Goal: Task Accomplishment & Management: Manage account settings

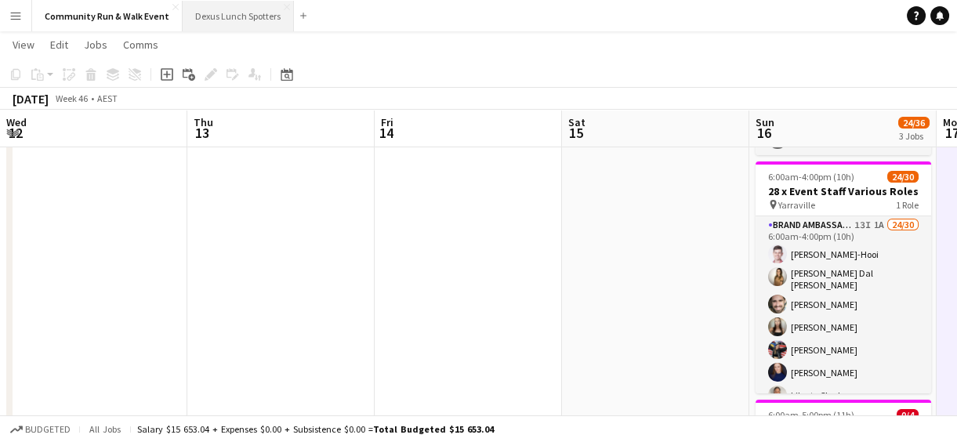
scroll to position [0, 537]
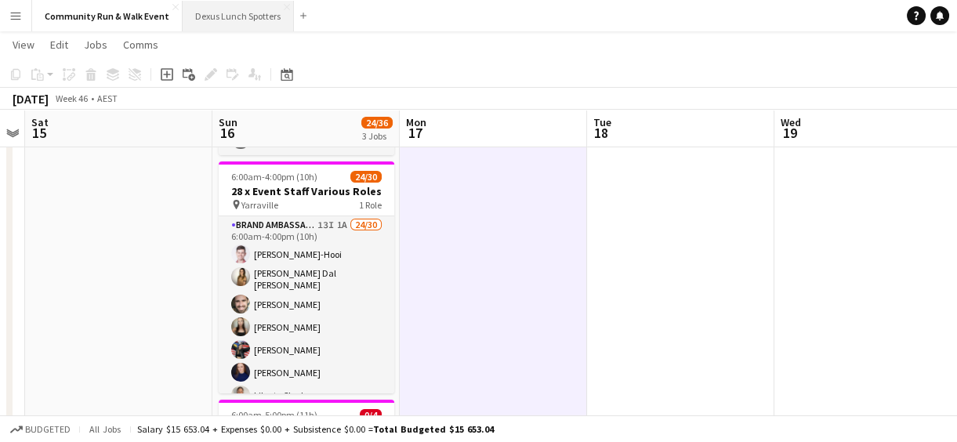
click at [235, 16] on button "Dexus Lunch Spotters Close" at bounding box center [238, 16] width 111 height 31
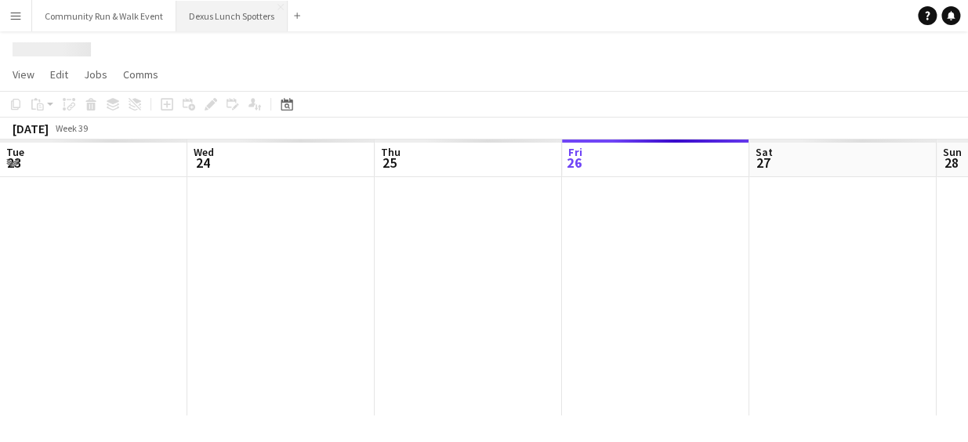
scroll to position [0, 375]
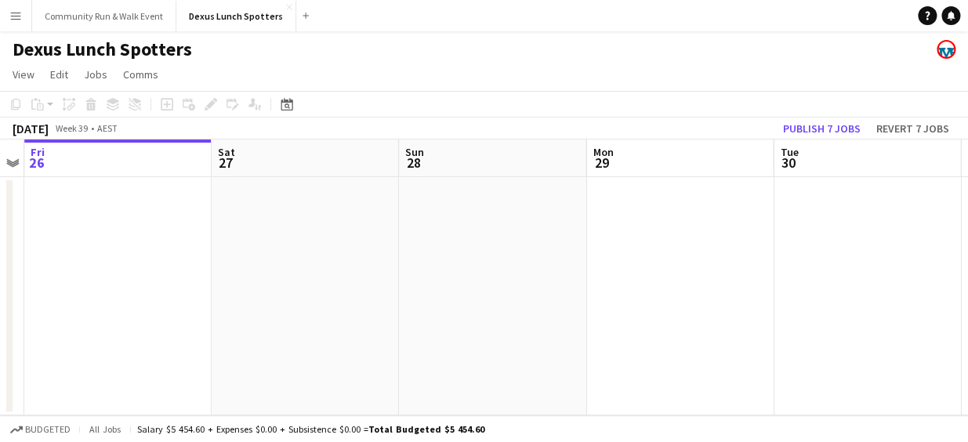
drag, startPoint x: 820, startPoint y: 318, endPoint x: 282, endPoint y: 200, distance: 550.7
click at [282, 200] on app-calendar-viewport "Tue 23 Wed 24 Thu 25 Fri 26 Sat 27 Sun 28 Mon 29 Tue 30 Wed 1 Thu 2 Fri 3" at bounding box center [484, 278] width 968 height 276
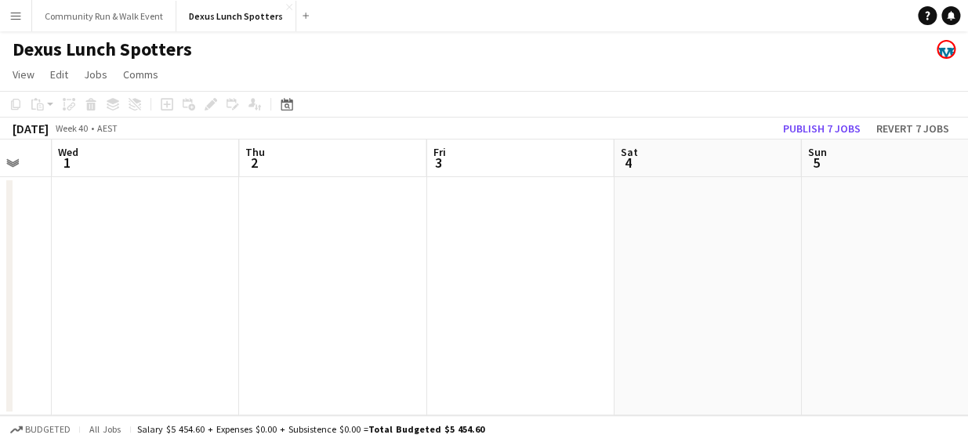
drag, startPoint x: 651, startPoint y: 254, endPoint x: 637, endPoint y: 282, distance: 31.2
click at [115, 249] on app-calendar-viewport "Sat 27 Sun 28 Mon 29 Tue 30 Wed 1 Thu 2 Fri 3 Sat 4 Sun 5 Mon 6 Tue 7" at bounding box center [484, 278] width 968 height 276
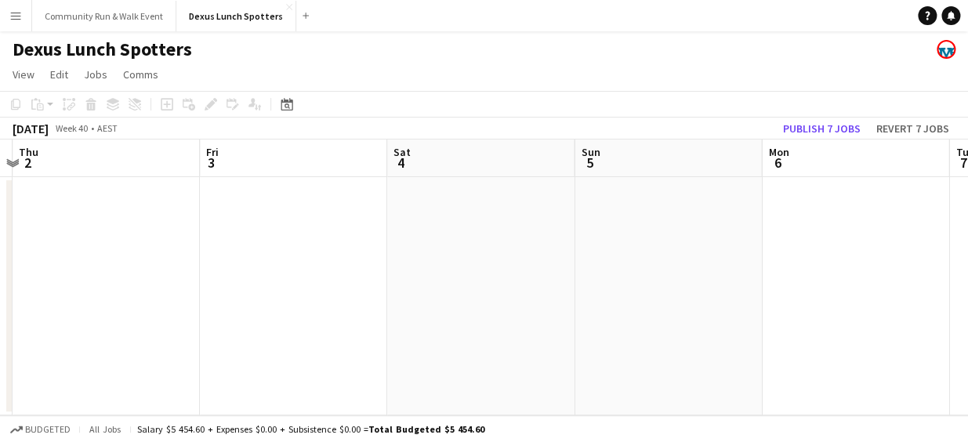
drag, startPoint x: 731, startPoint y: 300, endPoint x: 129, endPoint y: 394, distance: 610.1
click at [129, 394] on app-calendar-viewport "Mon 29 Tue 30 Wed 1 Thu 2 Fri 3 Sat 4 Sun 5 Mon 6 Tue 7 Wed 8 Thu 9" at bounding box center [484, 278] width 968 height 276
drag, startPoint x: 599, startPoint y: 418, endPoint x: 26, endPoint y: 384, distance: 574.1
click at [26, 384] on app-board "Dexus Lunch Spotters View Day view expanded Day view collapsed Month view Date …" at bounding box center [484, 236] width 968 height 411
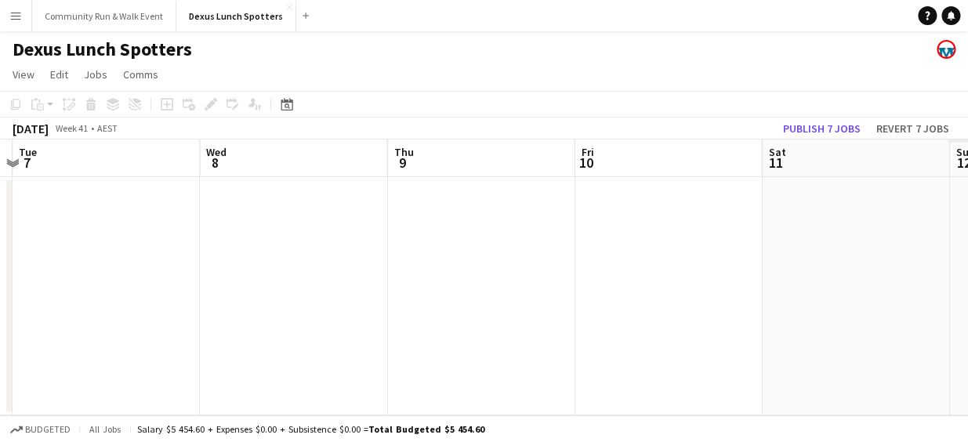
drag, startPoint x: 582, startPoint y: 383, endPoint x: 321, endPoint y: 223, distance: 306.6
click at [0, 302] on html "Menu Boards Boards Boards All jobs Status Workforce Workforce My Workforce Recr…" at bounding box center [484, 221] width 968 height 442
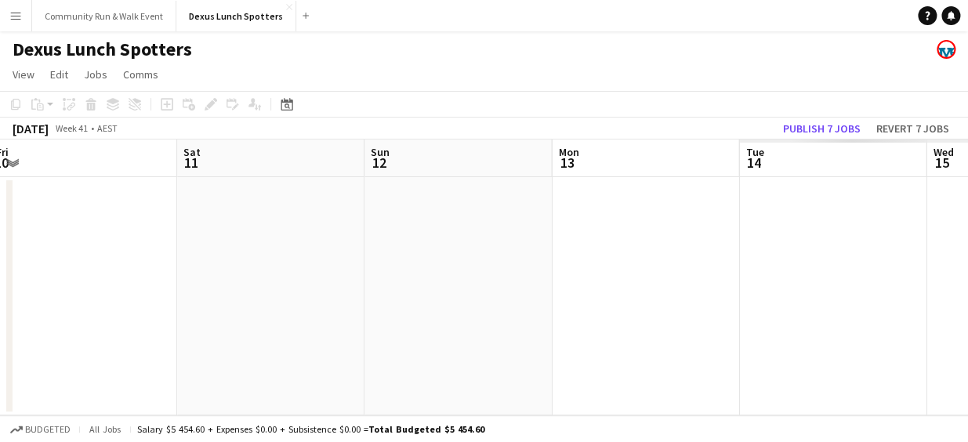
drag, startPoint x: 851, startPoint y: 271, endPoint x: 283, endPoint y: 297, distance: 568.9
click at [283, 297] on app-calendar-viewport "Tue 7 Wed 8 Thu 9 Fri 10 Sat 11 Sun 12 Mon 13 Tue 14 Wed 15 Thu 16 Fri 17" at bounding box center [484, 278] width 968 height 276
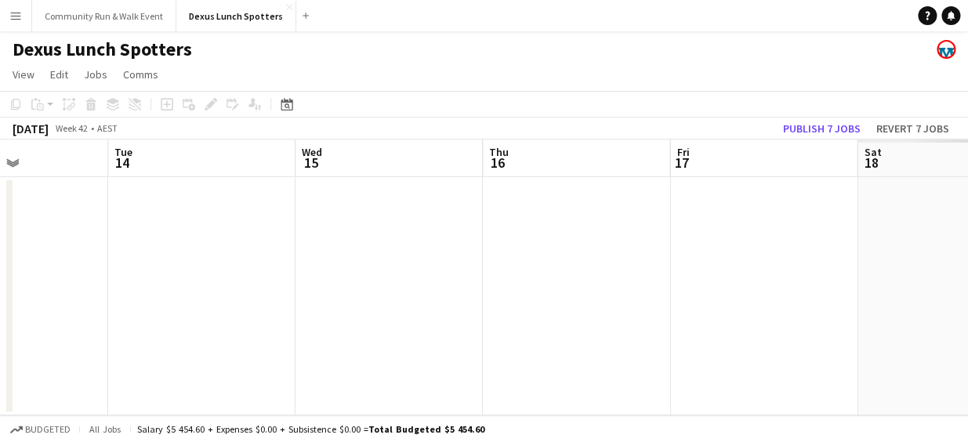
drag, startPoint x: 832, startPoint y: 324, endPoint x: 363, endPoint y: 282, distance: 470.6
click at [203, 308] on app-calendar-viewport "Sat 11 Sun 12 Mon 13 Tue 14 Wed 15 Thu 16 Fri 17 Sat 18 Sun 19 Mon 20 Tue 21" at bounding box center [484, 278] width 968 height 276
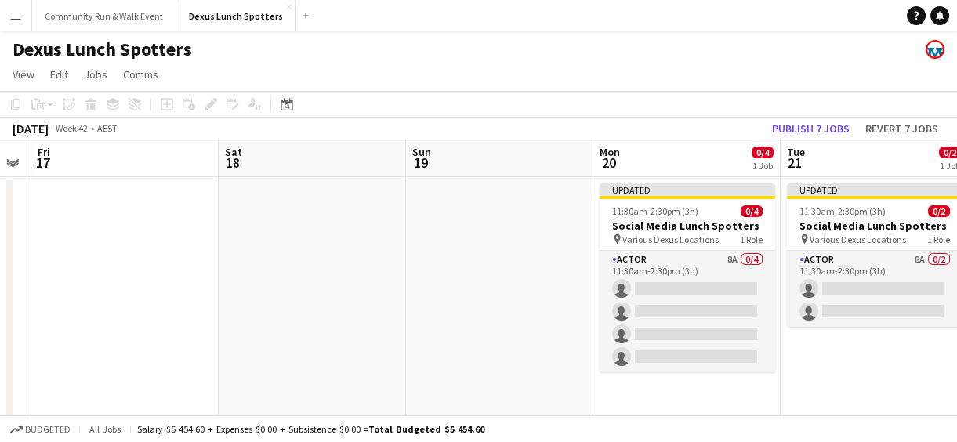
drag, startPoint x: 855, startPoint y: 315, endPoint x: 204, endPoint y: 270, distance: 653.0
click at [204, 270] on app-calendar-viewport "Mon 13 Tue 14 Wed 15 Thu 16 Fri 17 Sat 18 Sun 19 Mon 20 0/4 1 Job Tue 21 0/2 1 …" at bounding box center [478, 280] width 957 height 280
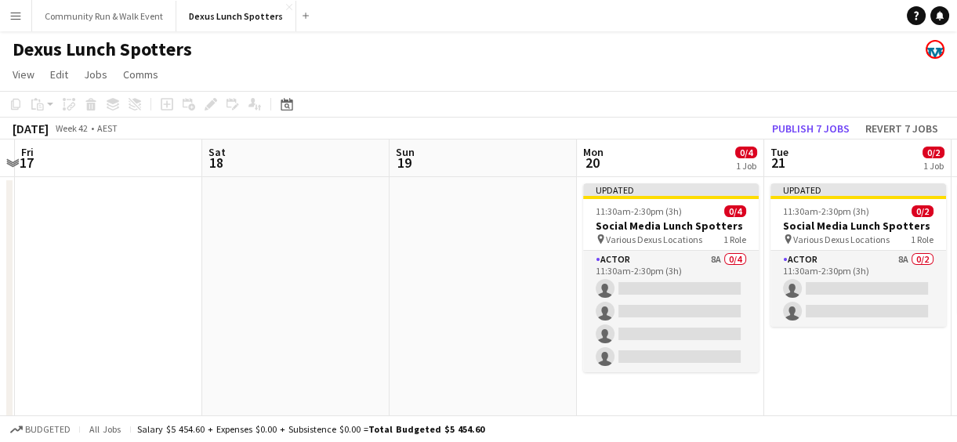
drag, startPoint x: 537, startPoint y: 313, endPoint x: 126, endPoint y: 269, distance: 413.1
click at [126, 269] on app-calendar-viewport "Mon 13 Tue 14 Wed 15 Thu 16 Fri 17 Sat 18 Sun 19 Mon 20 0/4 1 Job Tue 21 0/2 1 …" at bounding box center [478, 280] width 957 height 280
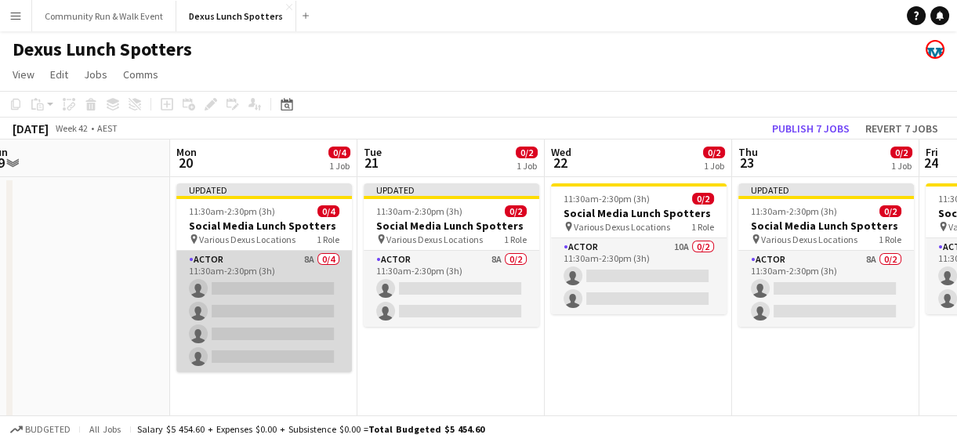
click at [256, 291] on app-card-role "Actor 8A 0/4 11:30am-2:30pm (3h) single-neutral-actions single-neutral-actions …" at bounding box center [264, 312] width 176 height 122
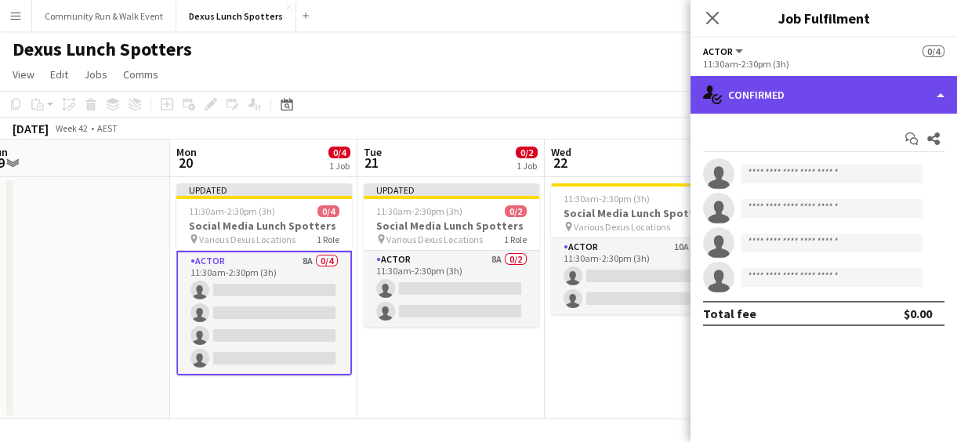
click at [792, 104] on div "single-neutral-actions-check-2 Confirmed" at bounding box center [824, 95] width 267 height 38
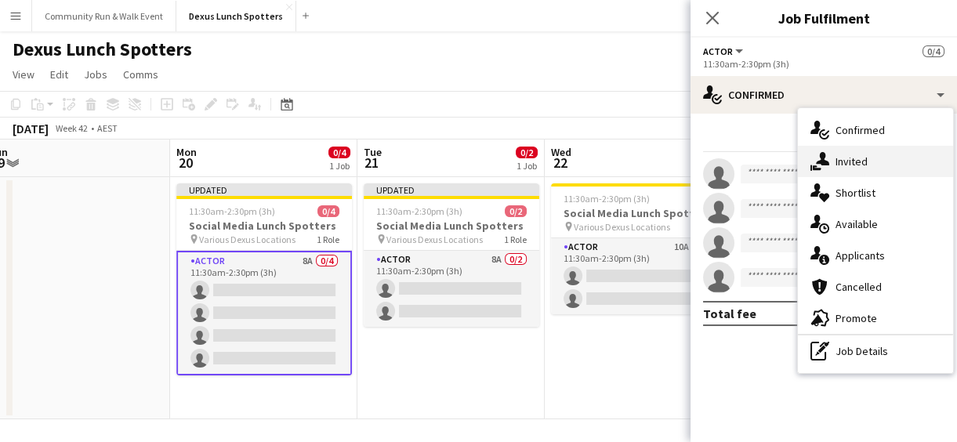
click at [866, 162] on span "Invited" at bounding box center [852, 161] width 32 height 14
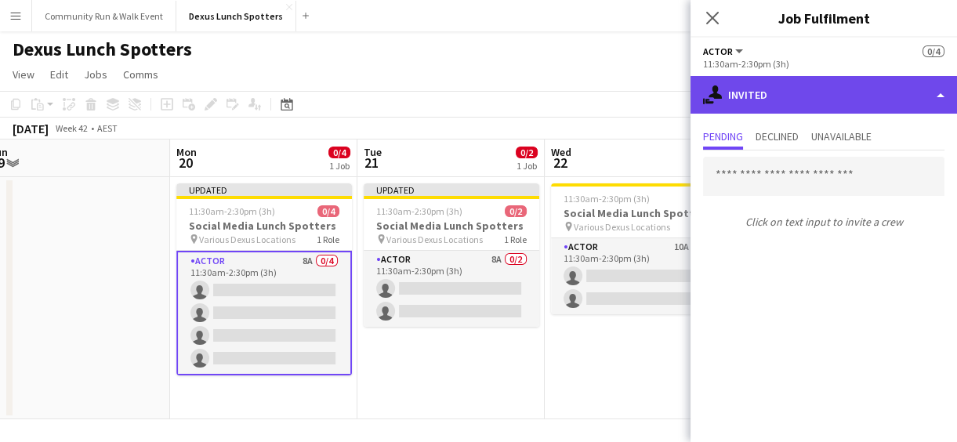
click at [775, 89] on div "single-neutral-actions-share-1 Invited" at bounding box center [824, 95] width 267 height 38
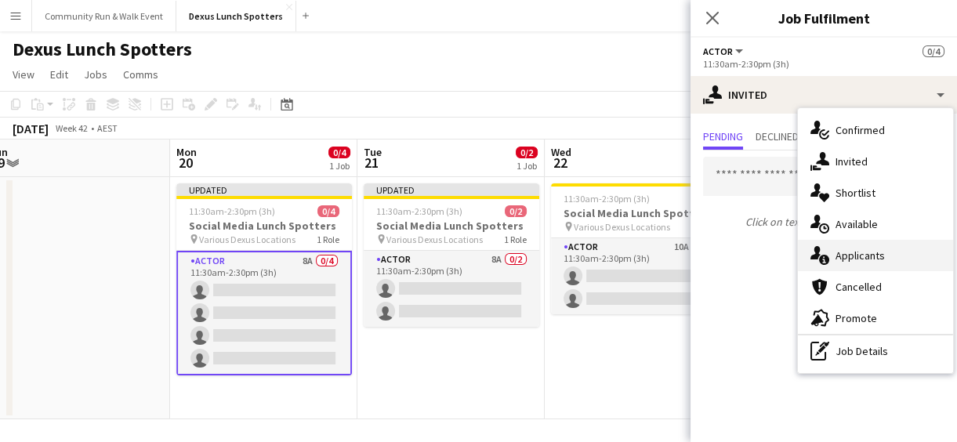
click at [873, 261] on span "Applicants" at bounding box center [860, 256] width 49 height 14
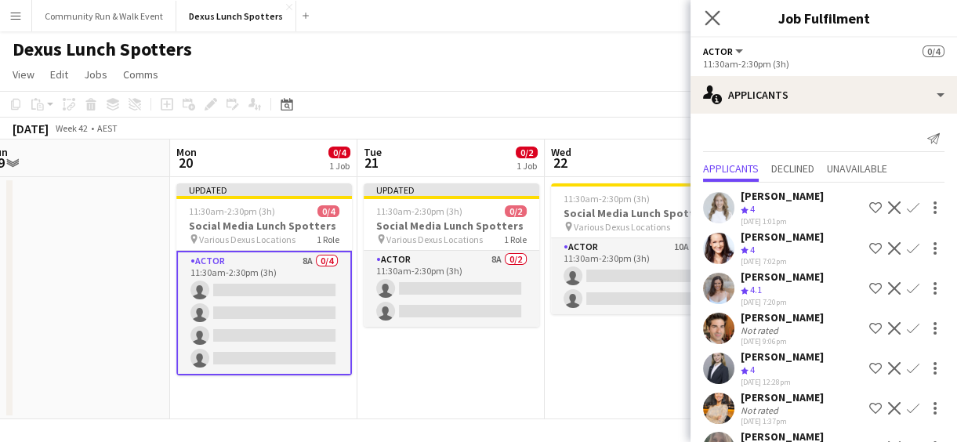
click at [714, 9] on app-icon "Close pop-in" at bounding box center [713, 18] width 23 height 23
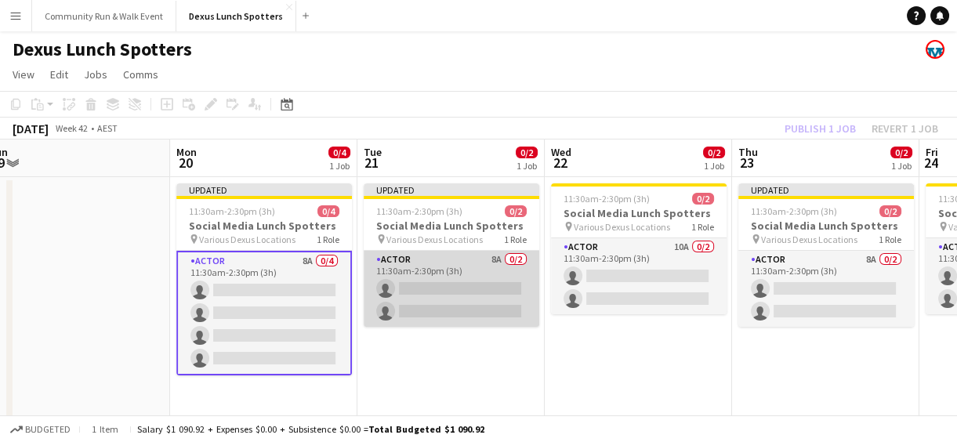
click at [434, 281] on app-card-role "Actor 8A 0/2 11:30am-2:30pm (3h) single-neutral-actions single-neutral-actions" at bounding box center [452, 289] width 176 height 76
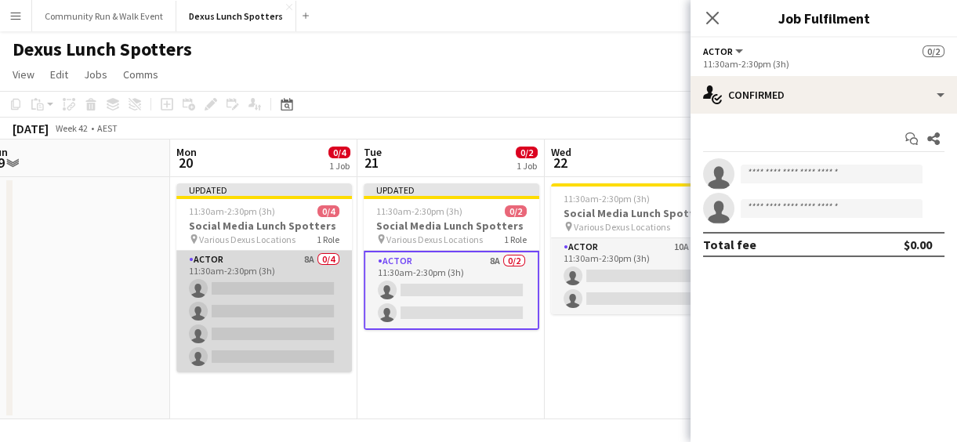
click at [314, 296] on app-card-role "Actor 8A 0/4 11:30am-2:30pm (3h) single-neutral-actions single-neutral-actions …" at bounding box center [264, 312] width 176 height 122
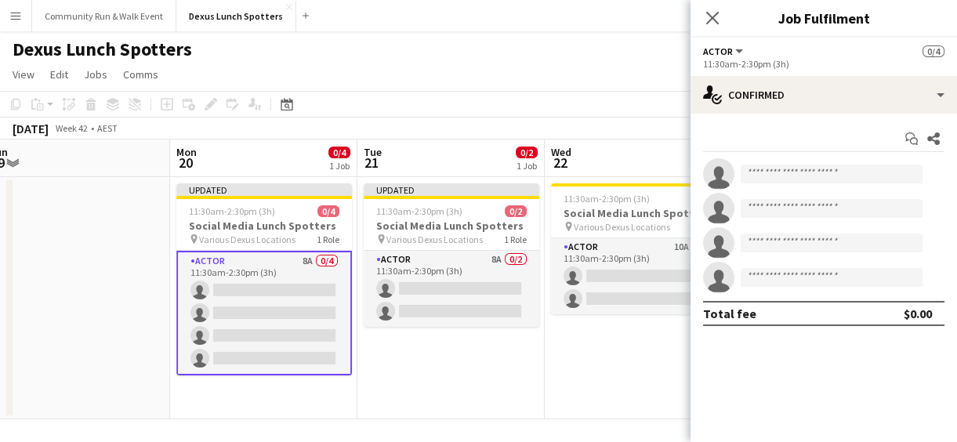
click at [314, 296] on app-card-role "Actor 8A 0/4 11:30am-2:30pm (3h) single-neutral-actions single-neutral-actions …" at bounding box center [264, 313] width 176 height 125
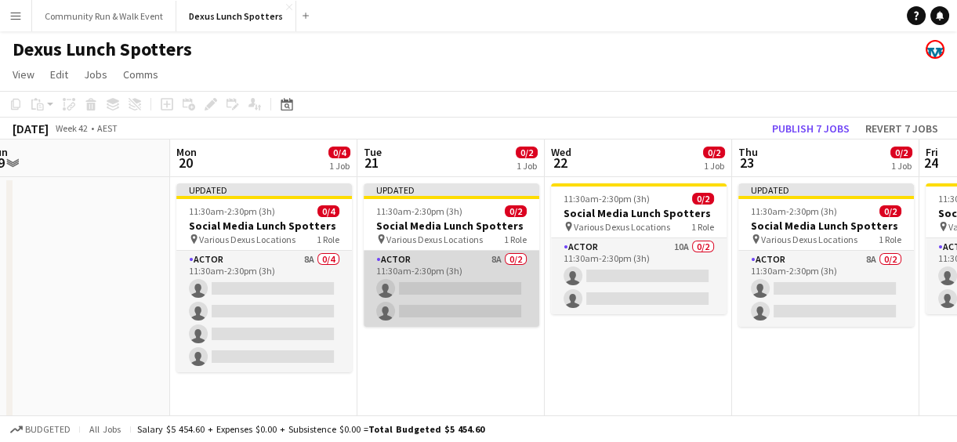
click at [495, 293] on app-card-role "Actor 8A 0/2 11:30am-2:30pm (3h) single-neutral-actions single-neutral-actions" at bounding box center [452, 289] width 176 height 76
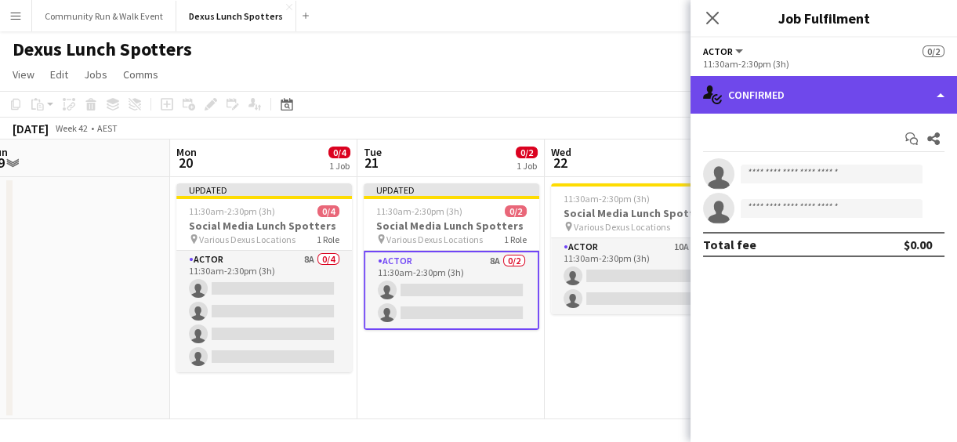
click at [779, 95] on div "single-neutral-actions-check-2 Confirmed" at bounding box center [824, 95] width 267 height 38
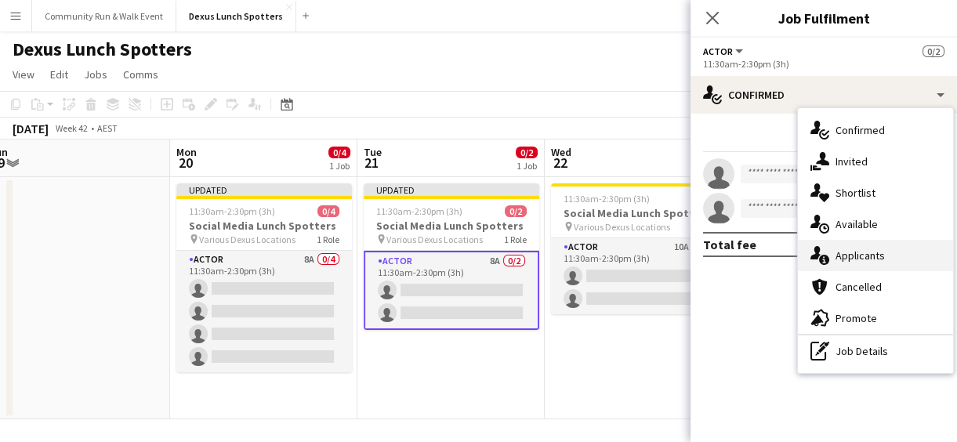
click at [867, 252] on span "Applicants" at bounding box center [860, 256] width 49 height 14
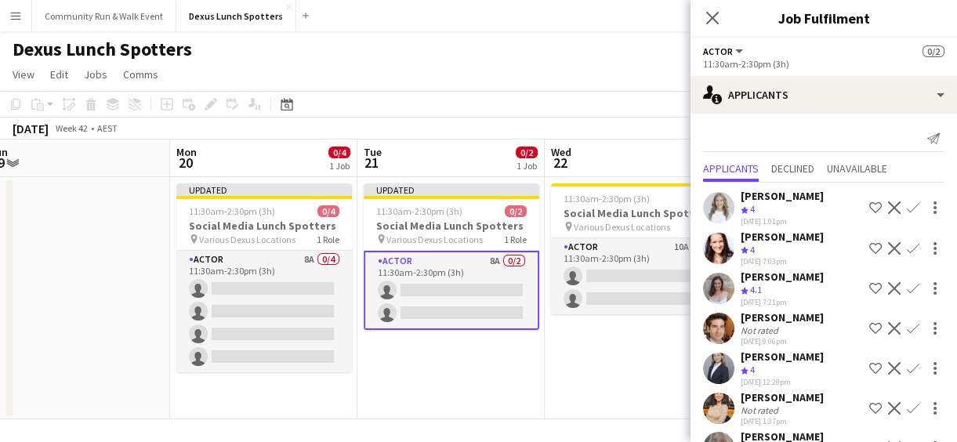
click at [720, 206] on app-user-avatar at bounding box center [718, 207] width 31 height 31
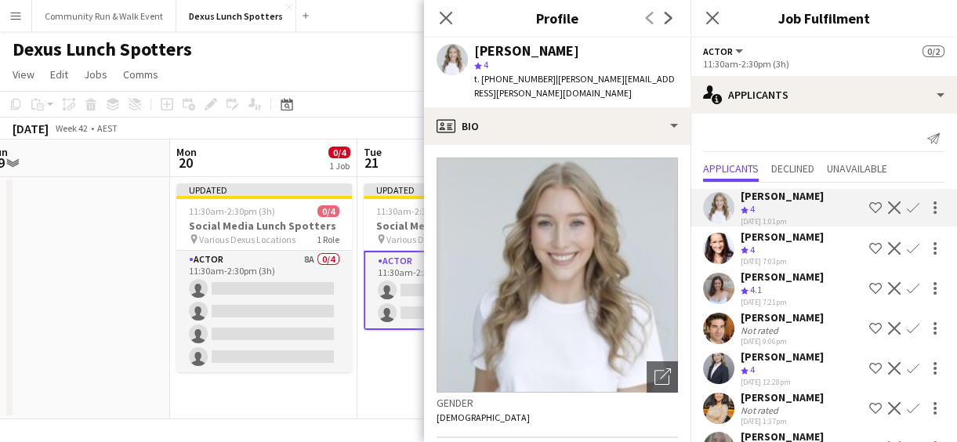
click at [719, 241] on app-user-avatar at bounding box center [718, 248] width 31 height 31
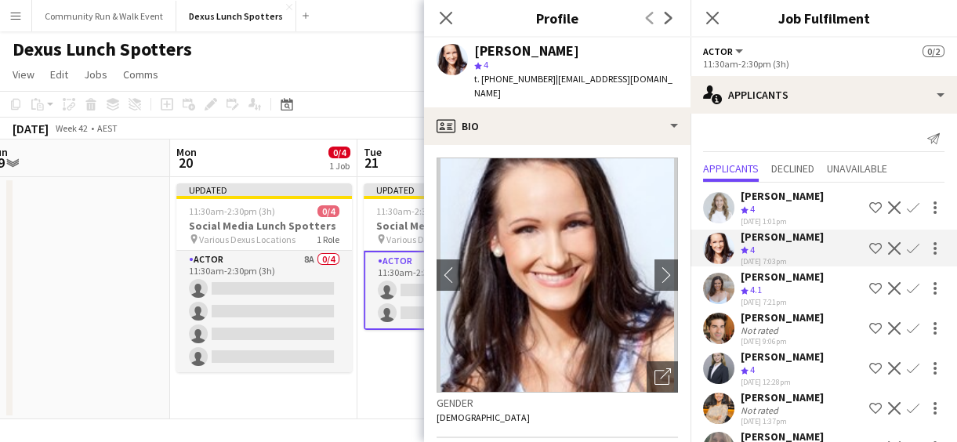
click at [724, 288] on app-user-avatar at bounding box center [718, 288] width 31 height 31
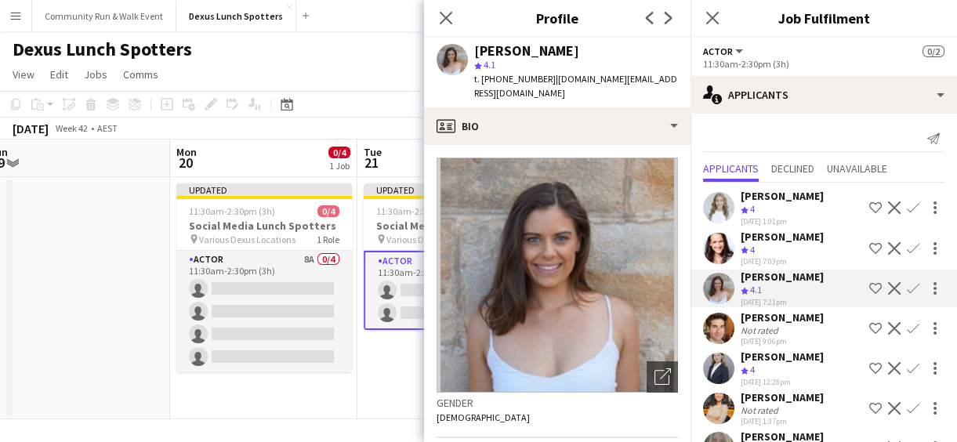
click at [726, 331] on app-user-avatar at bounding box center [718, 328] width 31 height 31
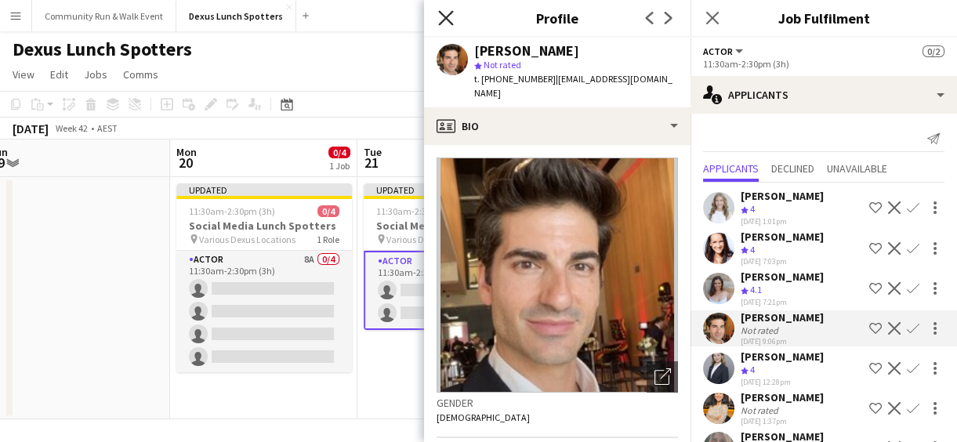
click at [448, 18] on icon "Close pop-in" at bounding box center [445, 17] width 15 height 15
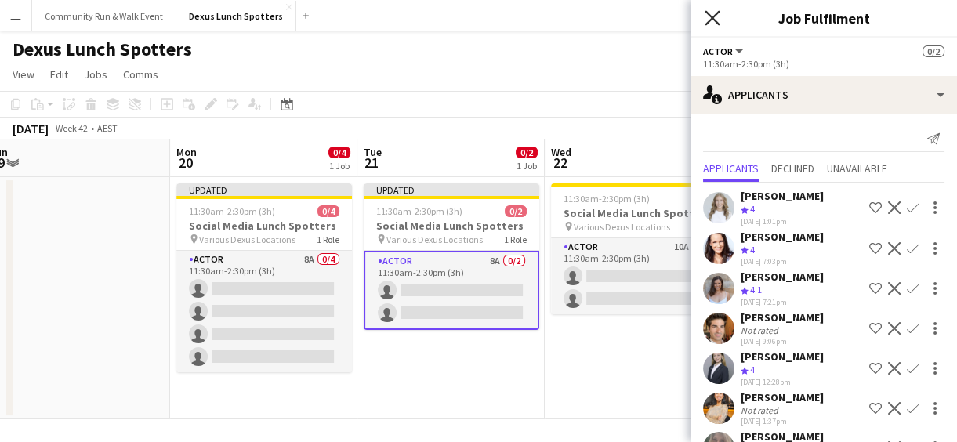
click at [712, 24] on icon "Close pop-in" at bounding box center [712, 17] width 15 height 15
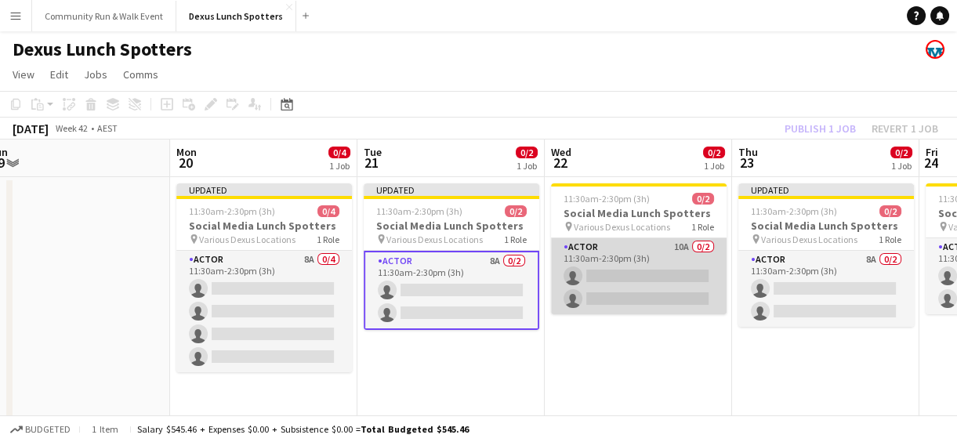
click at [631, 290] on app-card-role "Actor 10A 0/2 11:30am-2:30pm (3h) single-neutral-actions single-neutral-actions" at bounding box center [639, 276] width 176 height 76
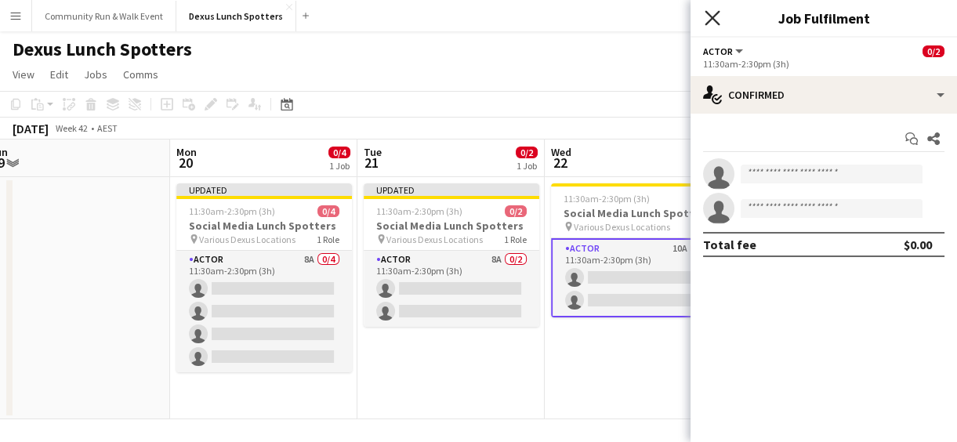
click at [713, 16] on icon at bounding box center [712, 17] width 15 height 15
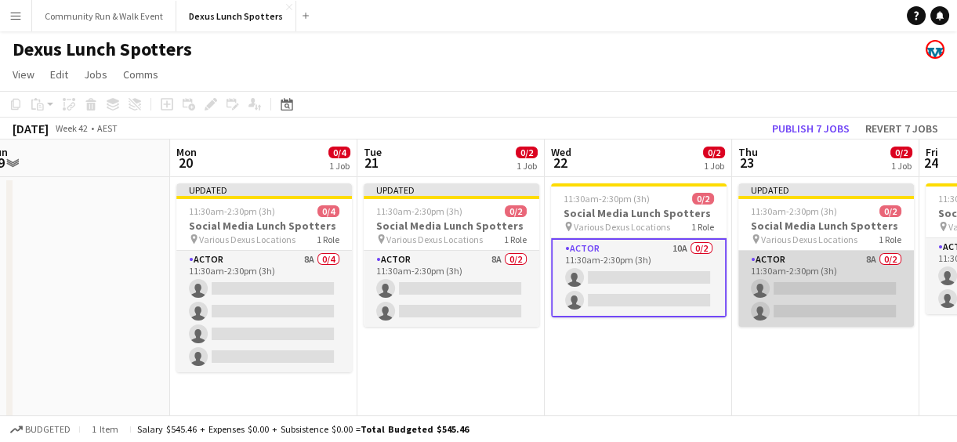
click at [827, 282] on app-card-role "Actor 8A 0/2 11:30am-2:30pm (3h) single-neutral-actions single-neutral-actions" at bounding box center [826, 289] width 176 height 76
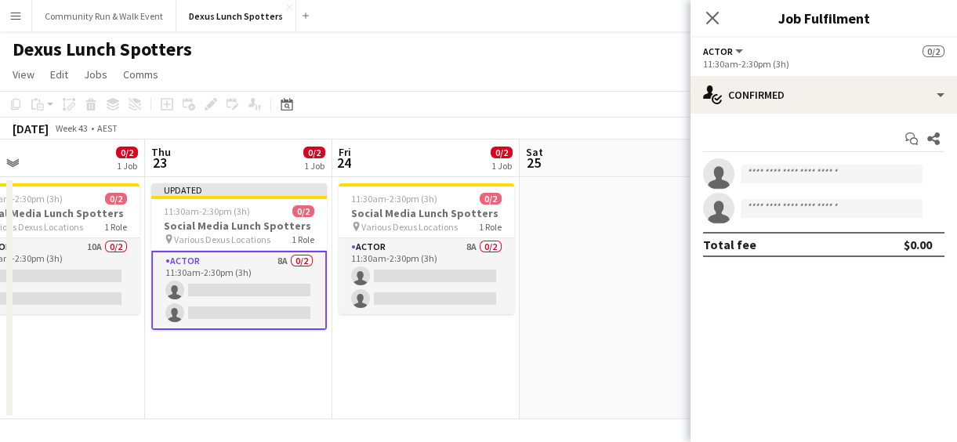
drag, startPoint x: 604, startPoint y: 338, endPoint x: 16, endPoint y: 334, distance: 588.0
click at [16, 334] on app-calendar-viewport "Sun 19 Mon 20 0/4 1 Job Tue 21 0/2 1 Job Wed 22 0/2 1 Job Thu 23 0/2 1 Job Fri …" at bounding box center [478, 280] width 957 height 280
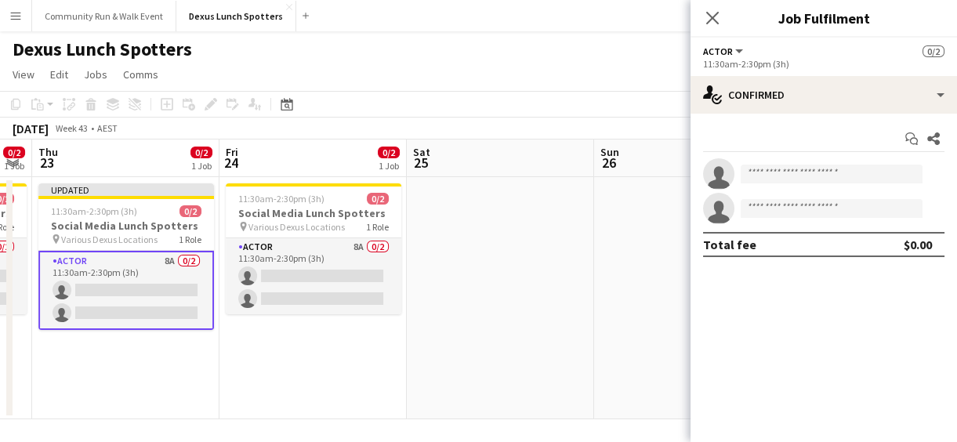
drag, startPoint x: 471, startPoint y: 357, endPoint x: 358, endPoint y: 336, distance: 114.9
click at [358, 336] on app-calendar-viewport "Sun 19 Mon 20 0/4 1 Job Tue 21 0/2 1 Job Wed 22 0/2 1 Job Thu 23 0/2 1 Job Fri …" at bounding box center [478, 280] width 957 height 280
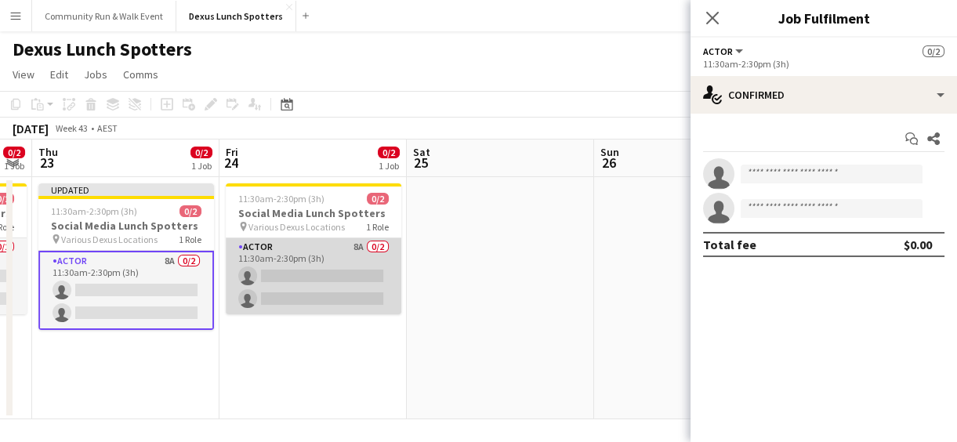
click at [325, 273] on app-card-role "Actor 8A 0/2 11:30am-2:30pm (3h) single-neutral-actions single-neutral-actions" at bounding box center [314, 276] width 176 height 76
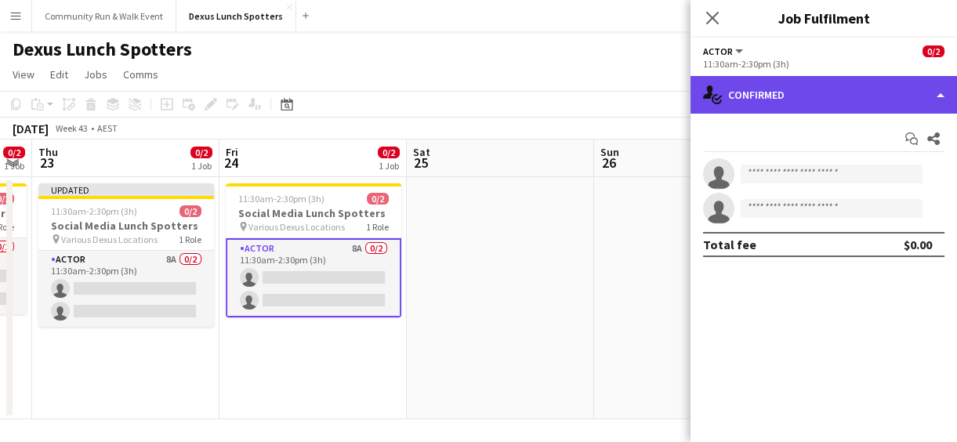
click at [791, 95] on div "single-neutral-actions-check-2 Confirmed" at bounding box center [824, 95] width 267 height 38
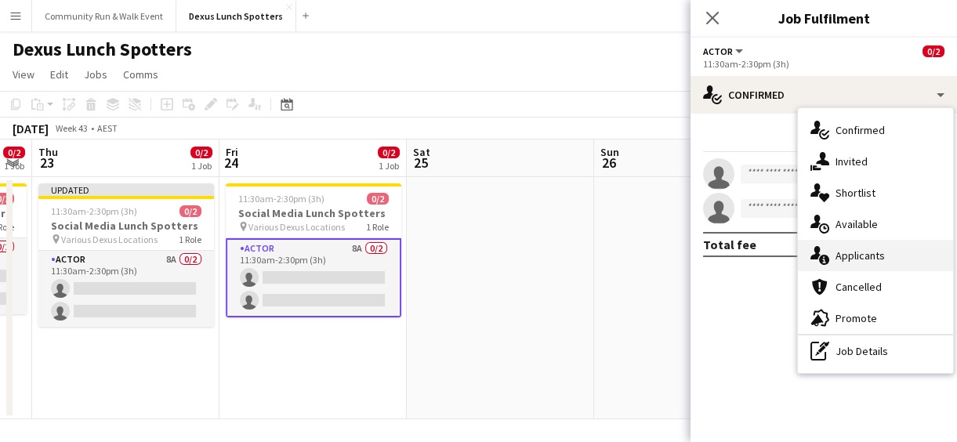
click at [850, 244] on div "single-neutral-actions-information Applicants" at bounding box center [875, 255] width 155 height 31
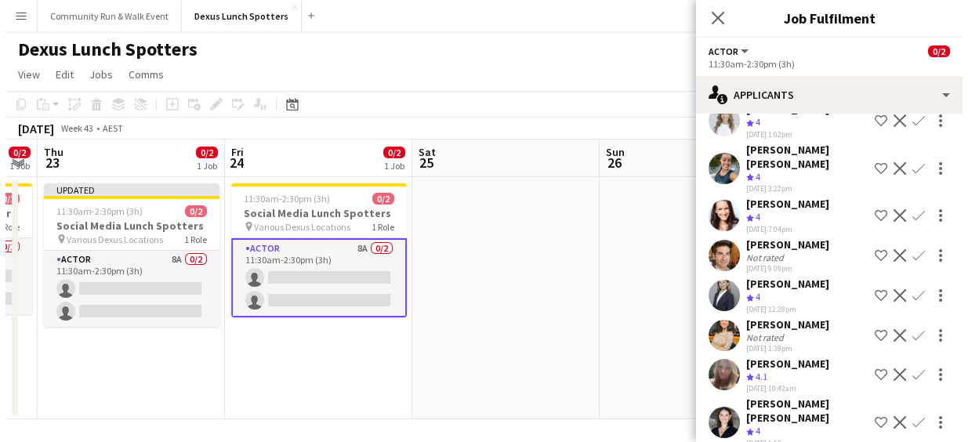
scroll to position [89, 0]
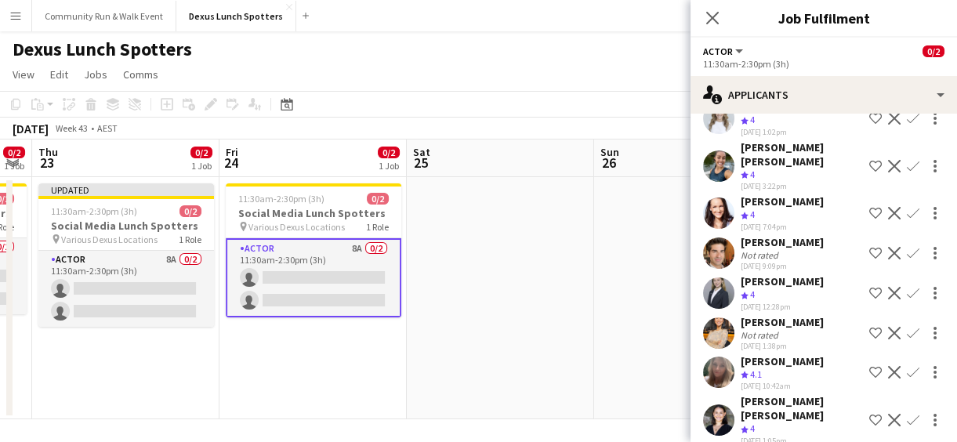
click at [717, 31] on div "Close pop-in" at bounding box center [713, 18] width 44 height 36
click at [707, 9] on app-icon "Close pop-in" at bounding box center [713, 18] width 23 height 23
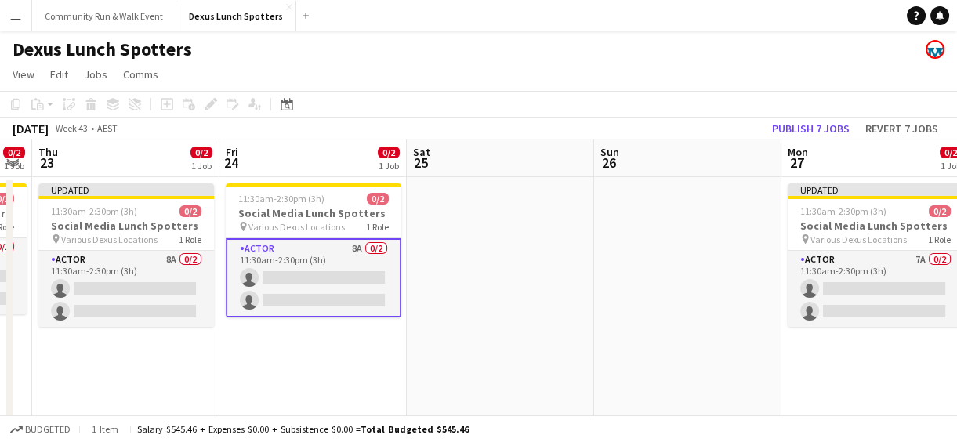
click at [593, 278] on app-date-cell at bounding box center [500, 298] width 187 height 242
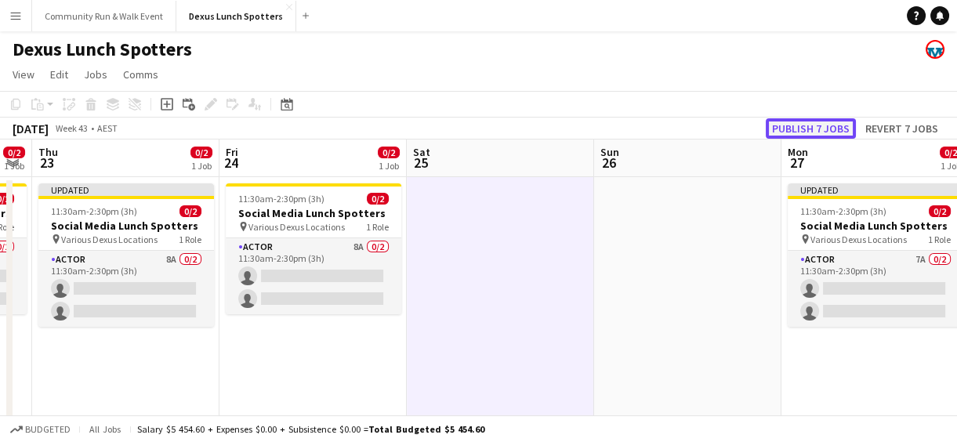
click at [822, 132] on button "Publish 7 jobs" at bounding box center [811, 128] width 90 height 20
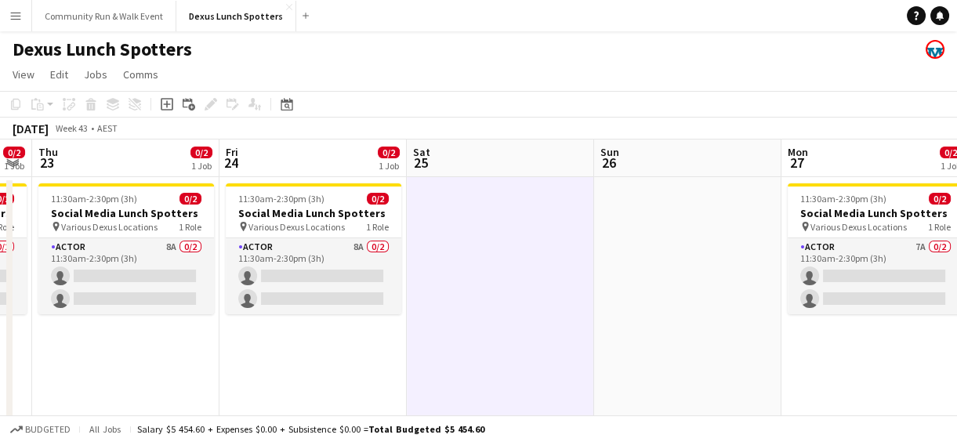
click at [353, 441] on html "Menu Boards Boards Boards All jobs Status Workforce Workforce My Workforce Recr…" at bounding box center [478, 223] width 957 height 446
click at [92, 15] on button "Community Run & Walk Event Close" at bounding box center [104, 16] width 144 height 31
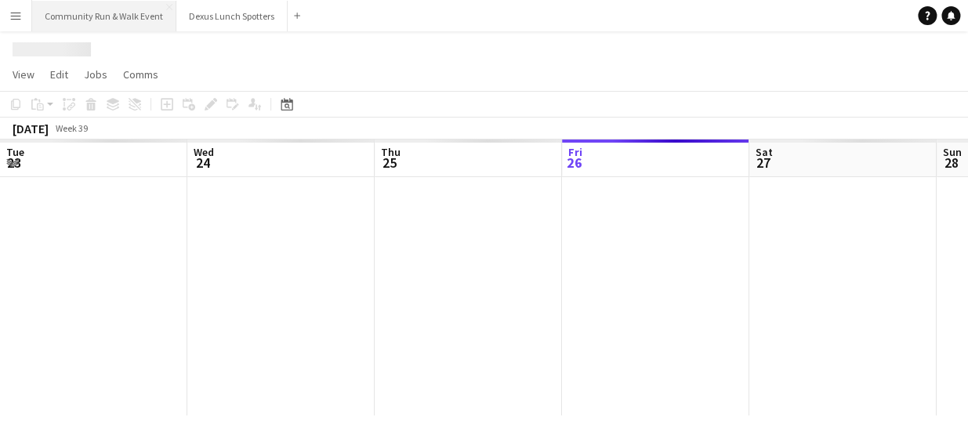
scroll to position [0, 375]
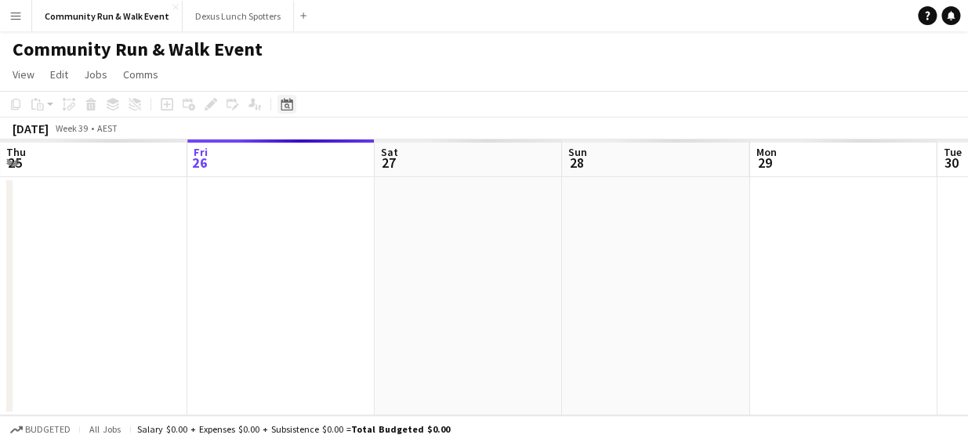
click at [288, 106] on icon at bounding box center [287, 105] width 5 height 5
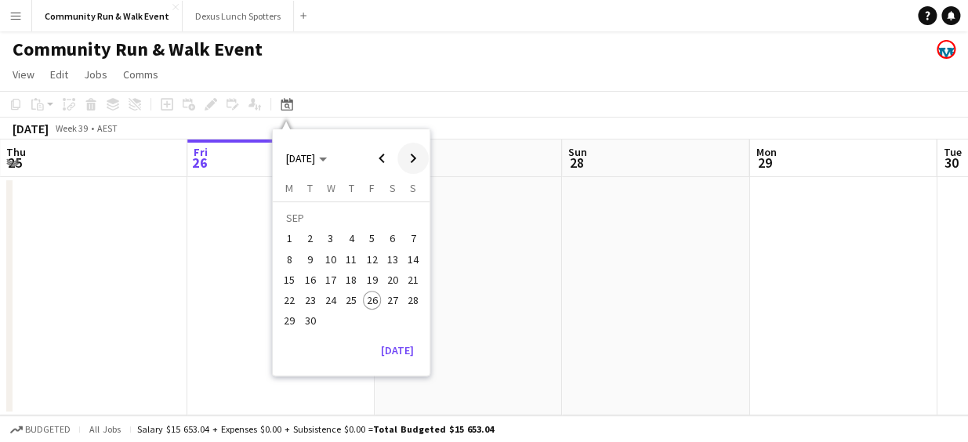
click at [408, 147] on span "Next month" at bounding box center [412, 158] width 31 height 31
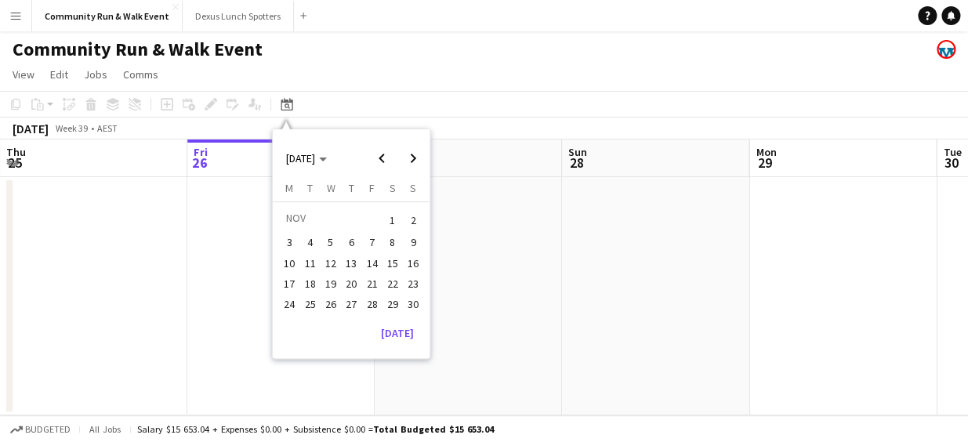
click at [417, 269] on span "16" at bounding box center [413, 263] width 19 height 19
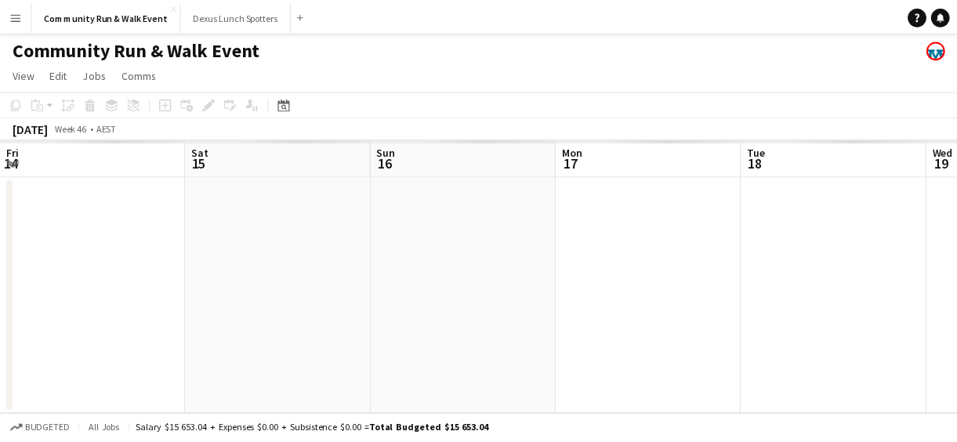
scroll to position [0, 539]
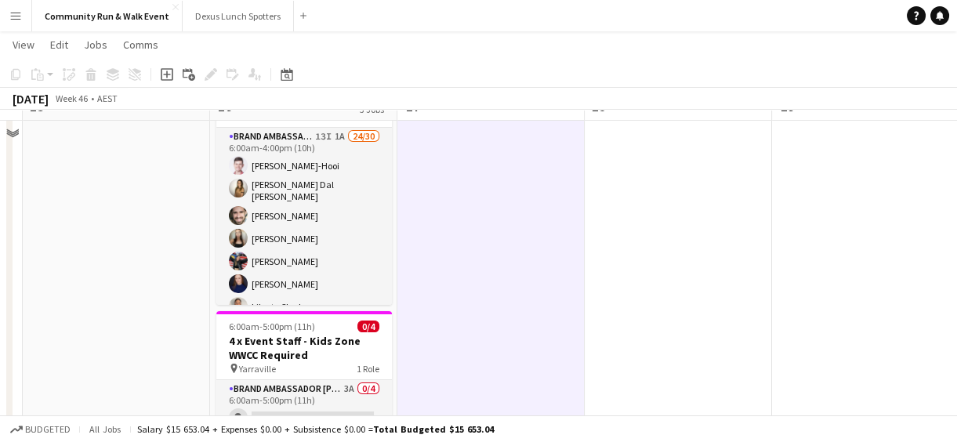
scroll to position [267, 0]
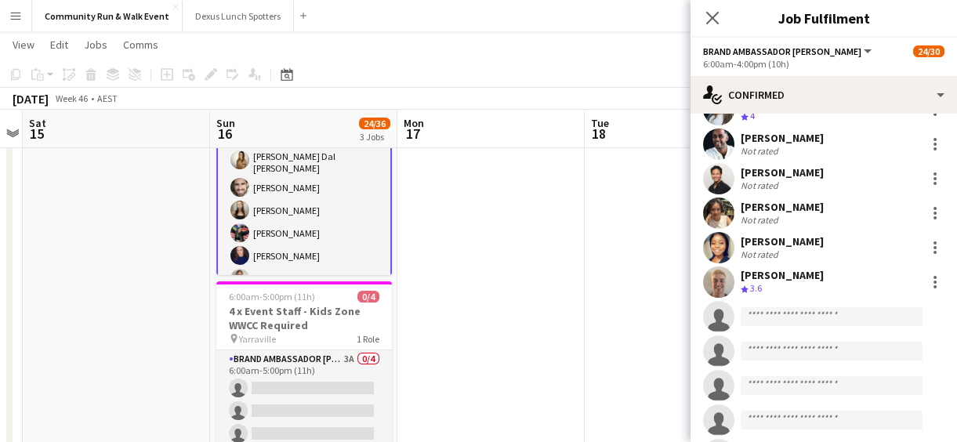
scroll to position [793, 0]
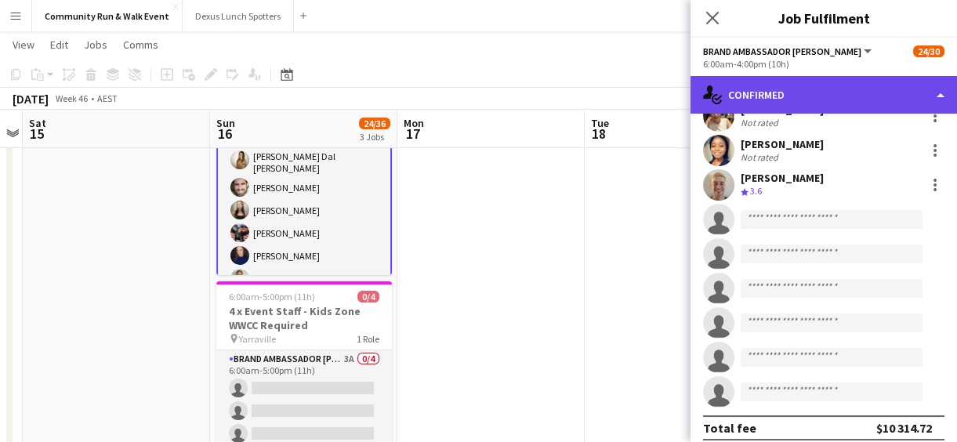
click at [811, 103] on div "single-neutral-actions-check-2 Confirmed" at bounding box center [824, 95] width 267 height 38
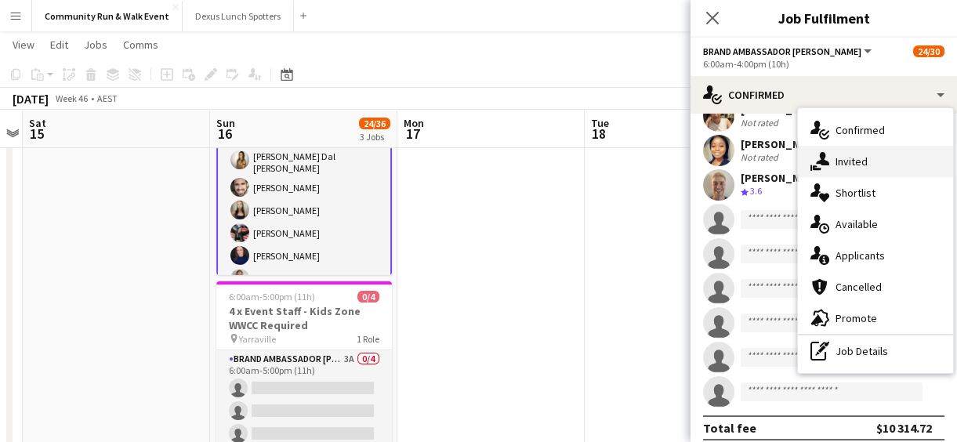
click at [894, 165] on div "single-neutral-actions-share-1 Invited" at bounding box center [875, 161] width 155 height 31
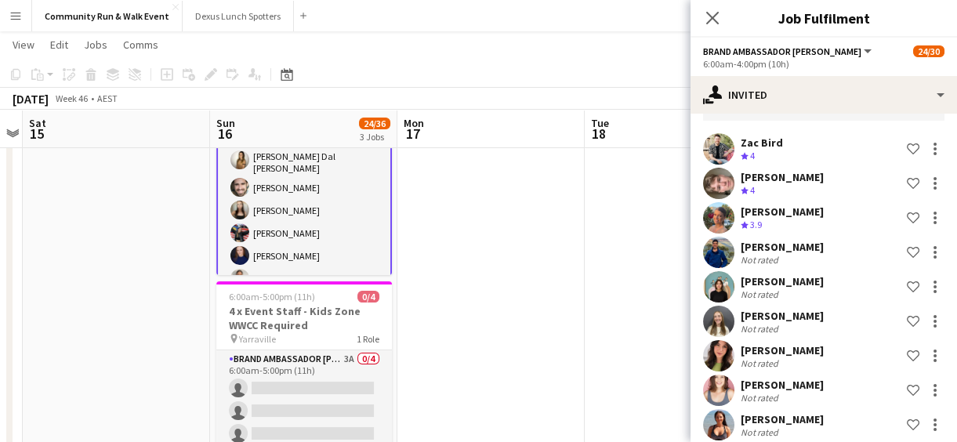
scroll to position [109, 0]
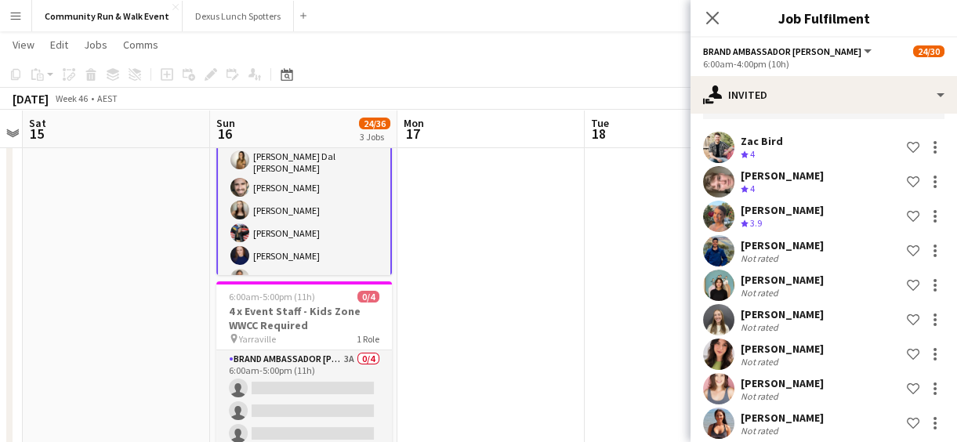
click at [717, 329] on app-user-avatar at bounding box center [718, 319] width 31 height 31
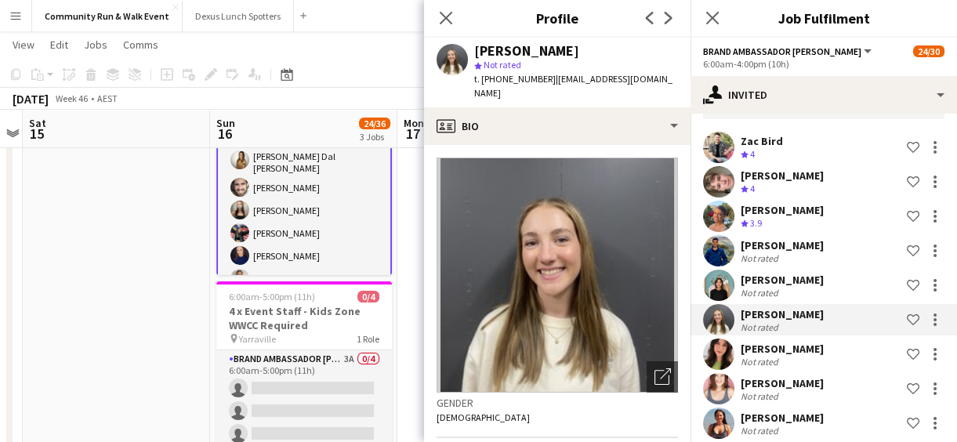
click at [709, 354] on app-user-avatar at bounding box center [718, 354] width 31 height 31
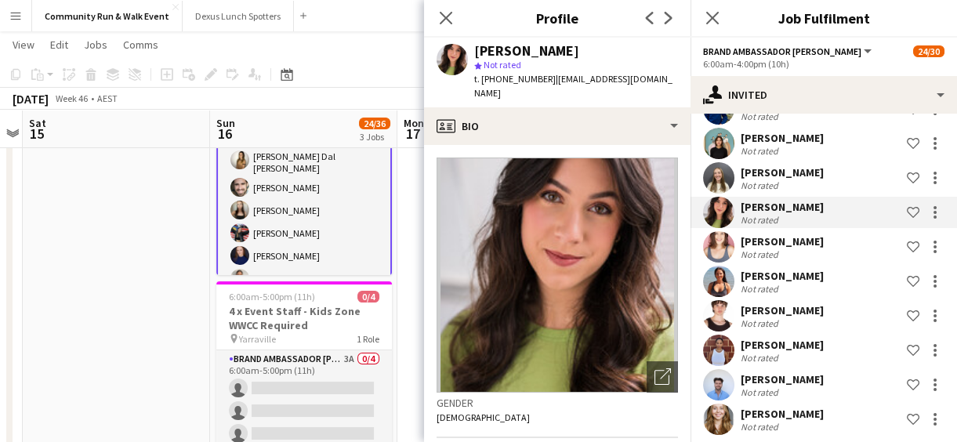
scroll to position [259, 0]
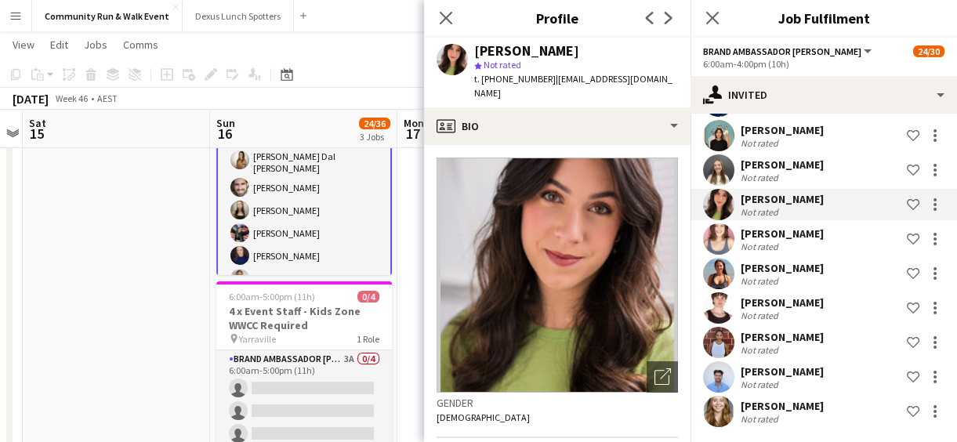
click at [720, 281] on app-user-avatar at bounding box center [718, 273] width 31 height 31
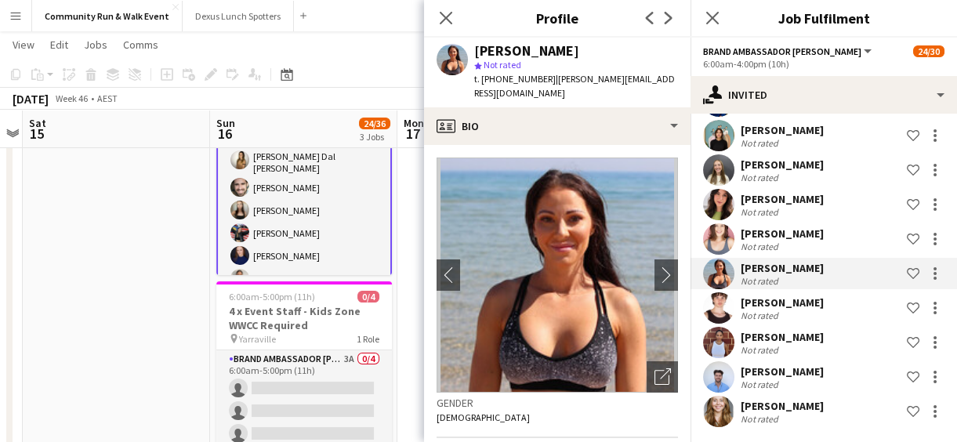
click at [725, 308] on app-user-avatar at bounding box center [718, 307] width 31 height 31
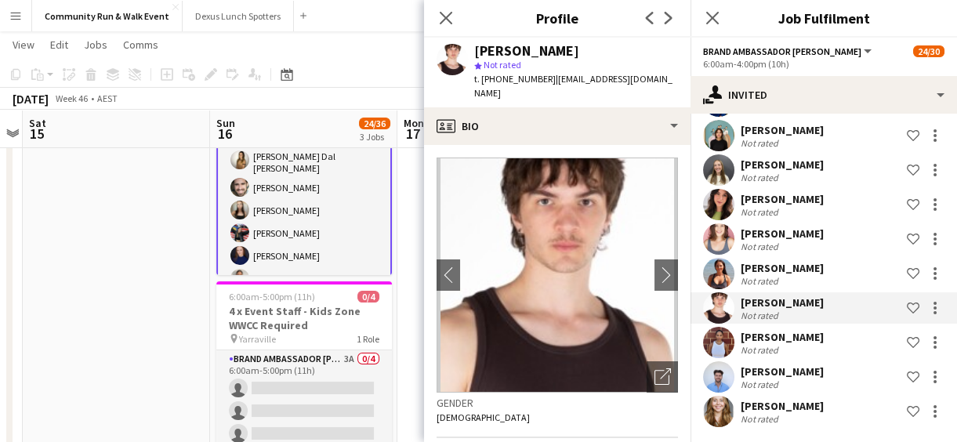
click at [723, 343] on app-user-avatar at bounding box center [718, 342] width 31 height 31
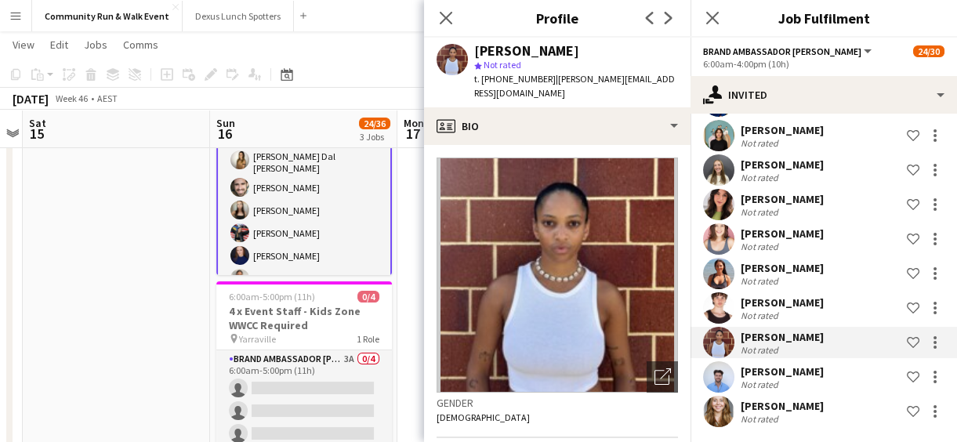
click at [715, 412] on app-user-avatar at bounding box center [718, 411] width 31 height 31
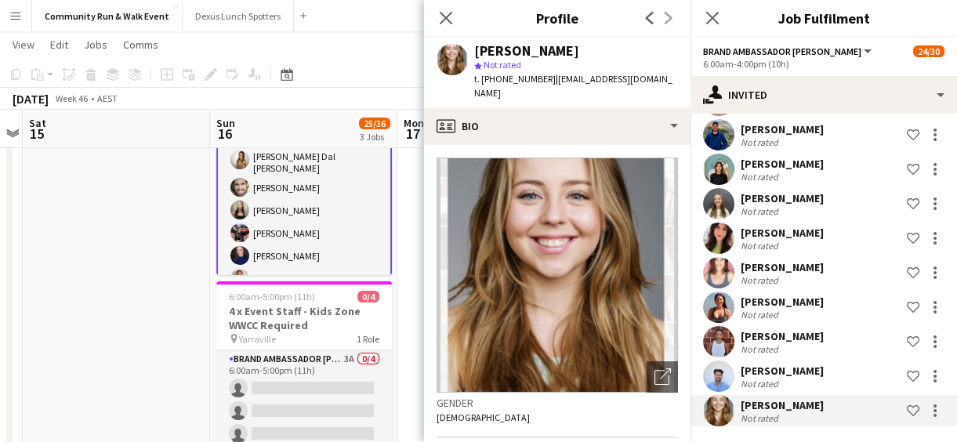
scroll to position [225, 0]
click at [714, 419] on app-user-avatar at bounding box center [718, 410] width 31 height 31
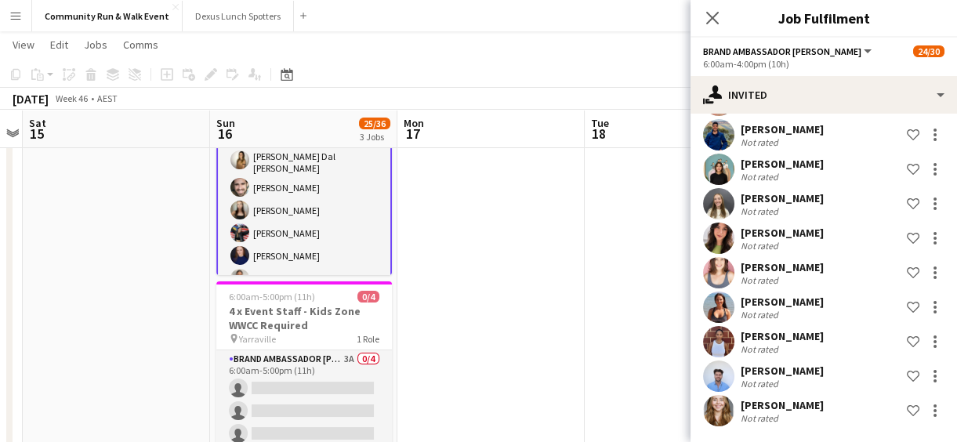
click at [714, 419] on app-user-avatar at bounding box center [718, 410] width 31 height 31
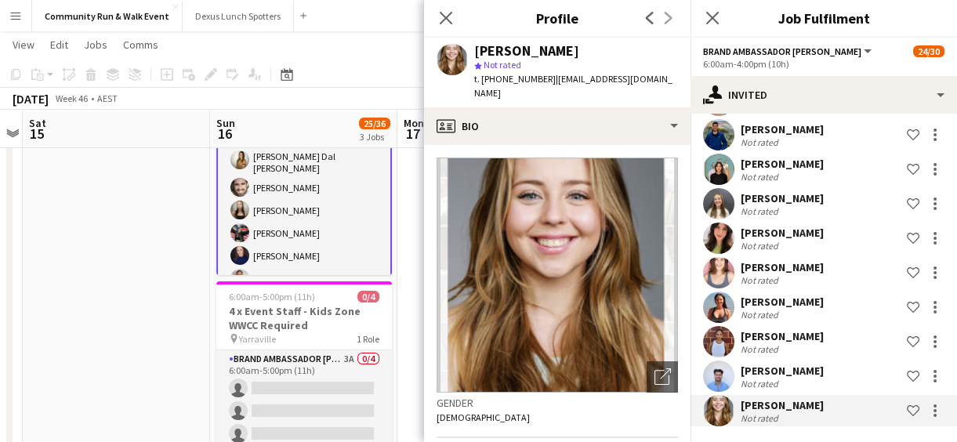
click at [133, 191] on app-date-cell at bounding box center [116, 196] width 187 height 620
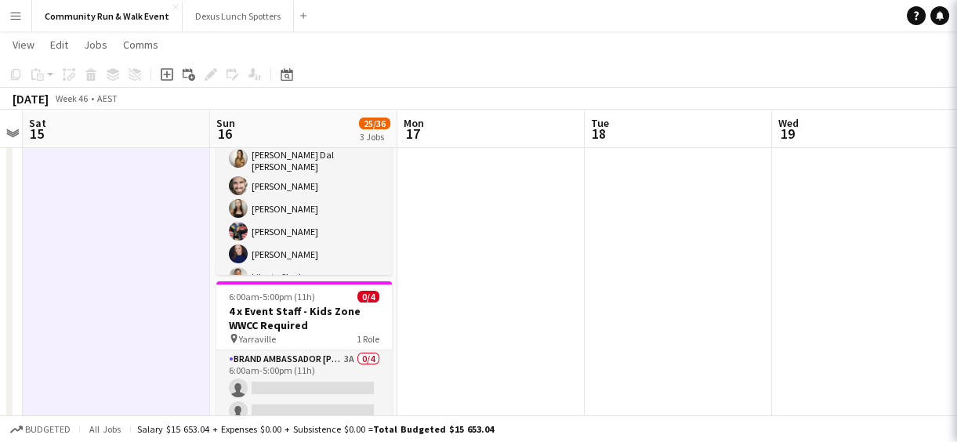
scroll to position [0, 0]
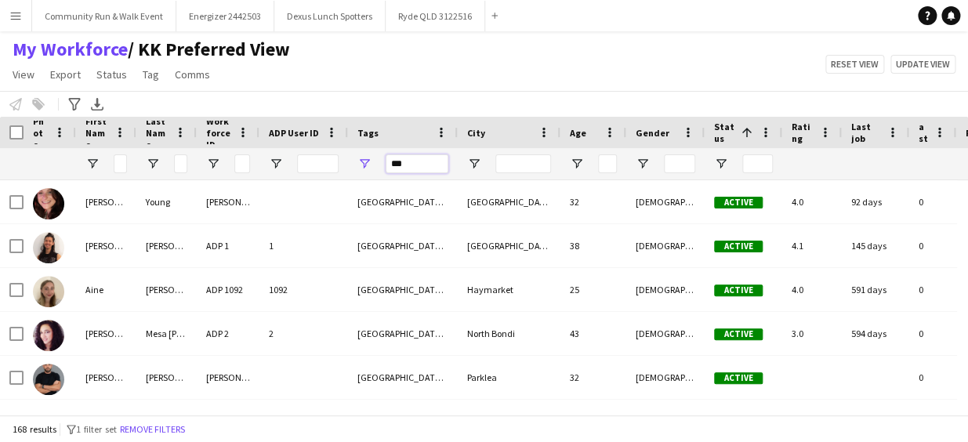
drag, startPoint x: 421, startPoint y: 168, endPoint x: 379, endPoint y: 161, distance: 42.1
click at [379, 161] on div "***" at bounding box center [403, 163] width 110 height 31
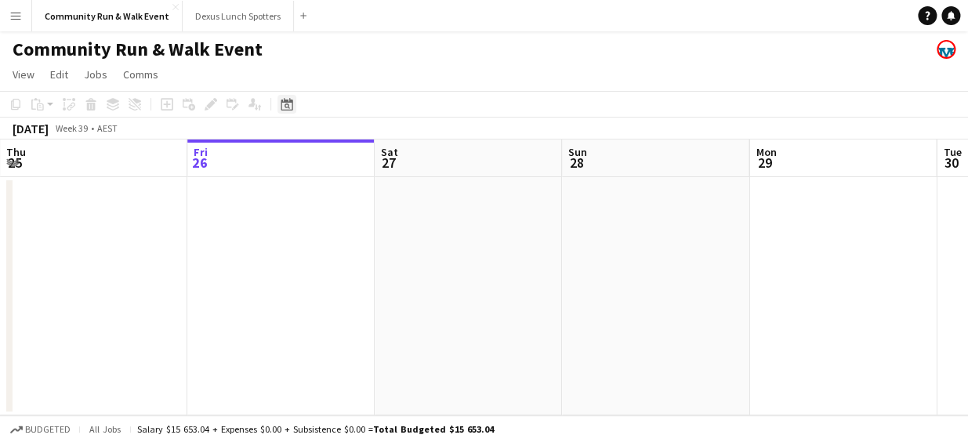
click at [288, 105] on icon at bounding box center [287, 105] width 5 height 5
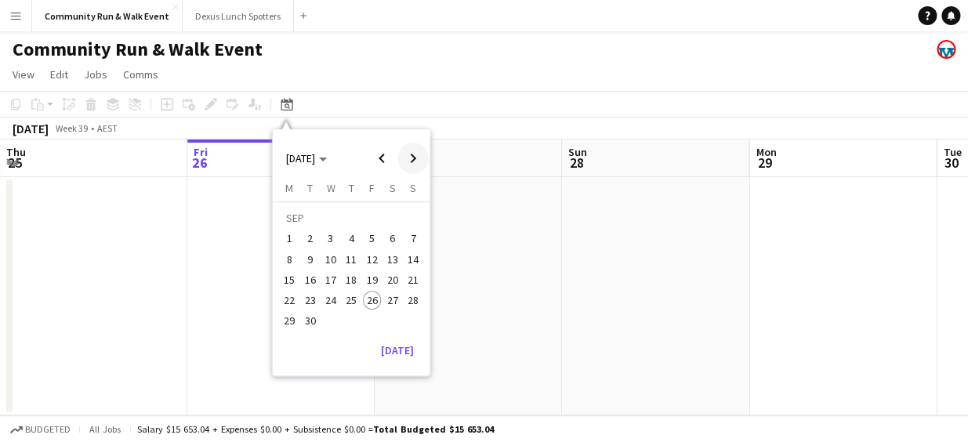
click at [414, 158] on span "Next month" at bounding box center [412, 158] width 31 height 31
click at [415, 169] on span "Next month" at bounding box center [412, 158] width 31 height 31
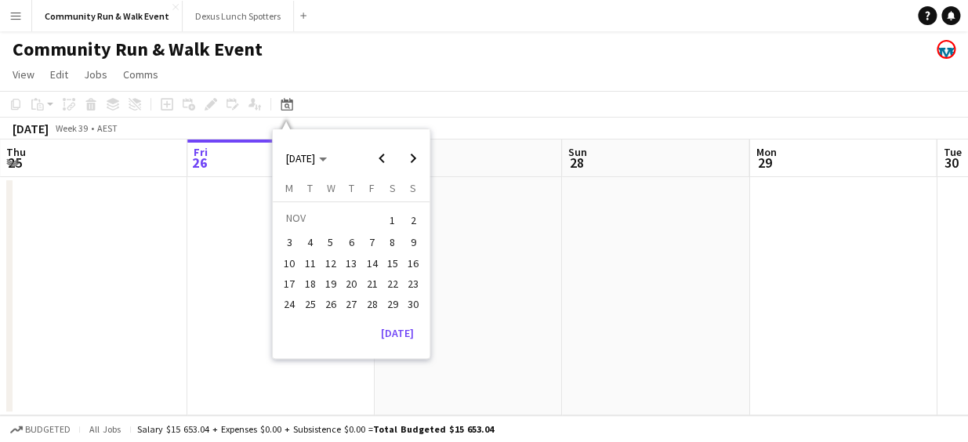
click at [408, 270] on button "16" at bounding box center [413, 263] width 20 height 20
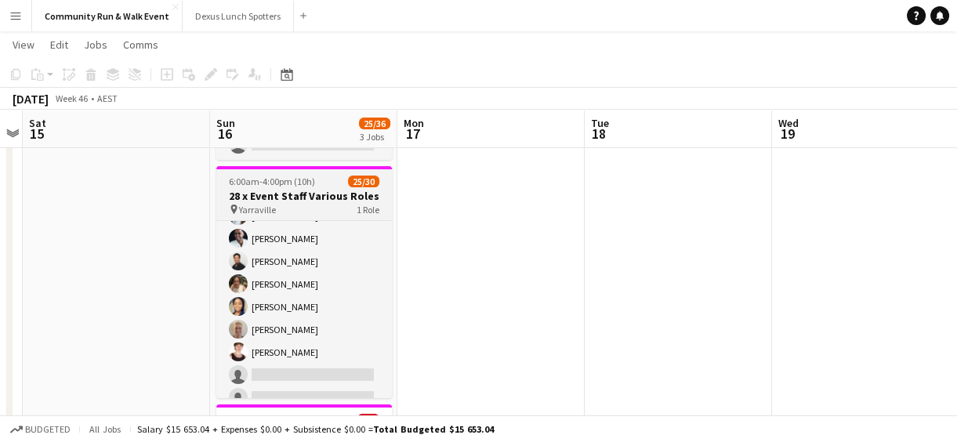
scroll to position [464, 0]
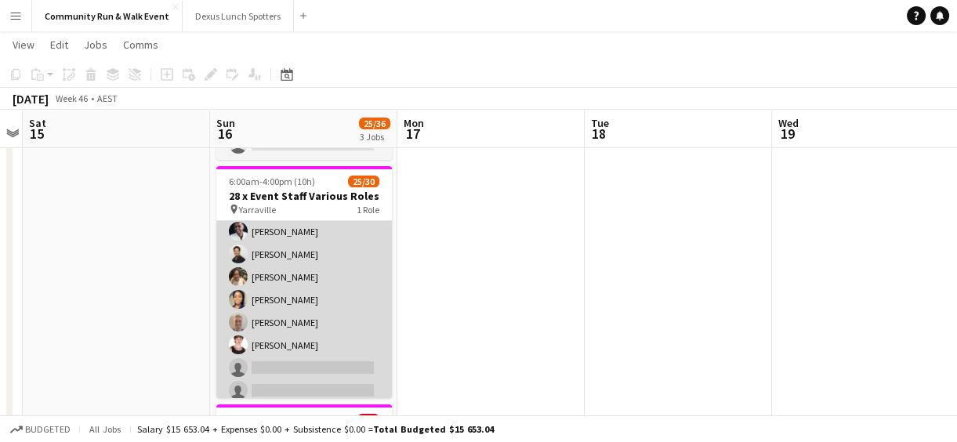
click at [240, 336] on app-user-avatar at bounding box center [238, 345] width 19 height 19
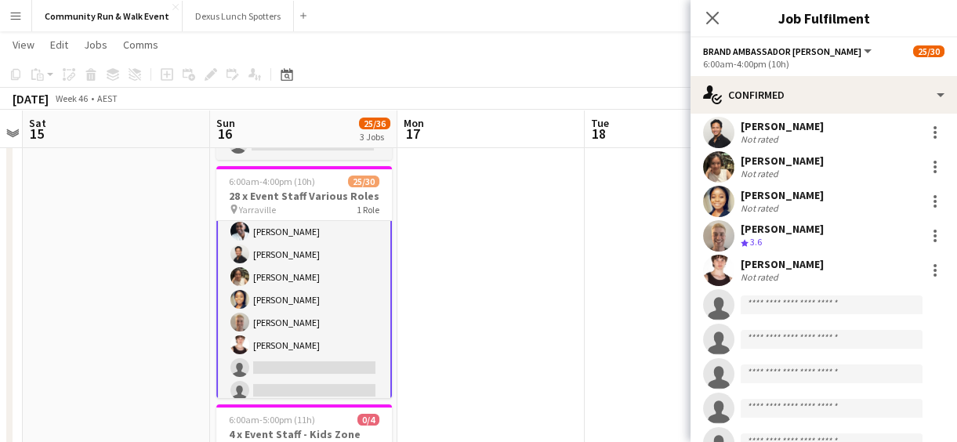
scroll to position [793, 0]
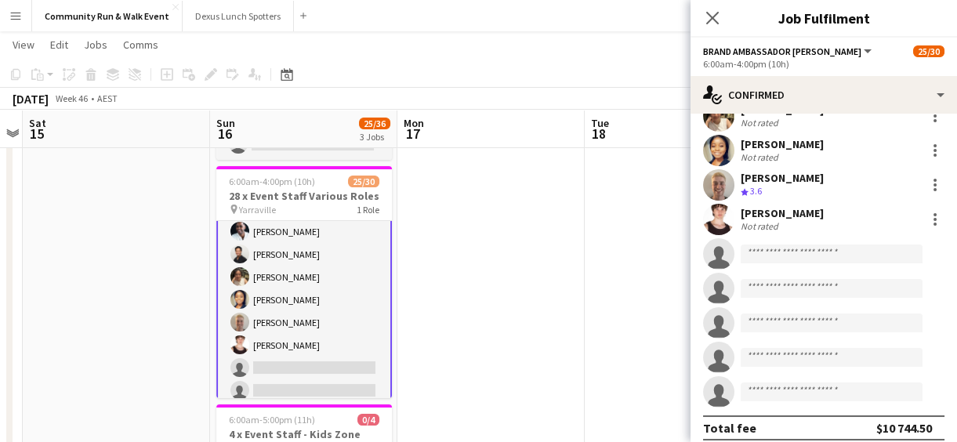
click at [723, 207] on app-user-avatar at bounding box center [718, 219] width 31 height 31
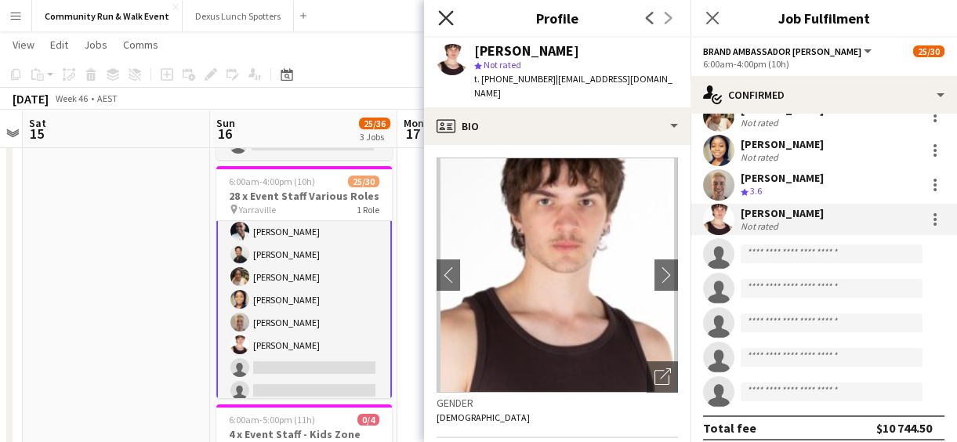
click at [440, 12] on icon at bounding box center [445, 17] width 15 height 15
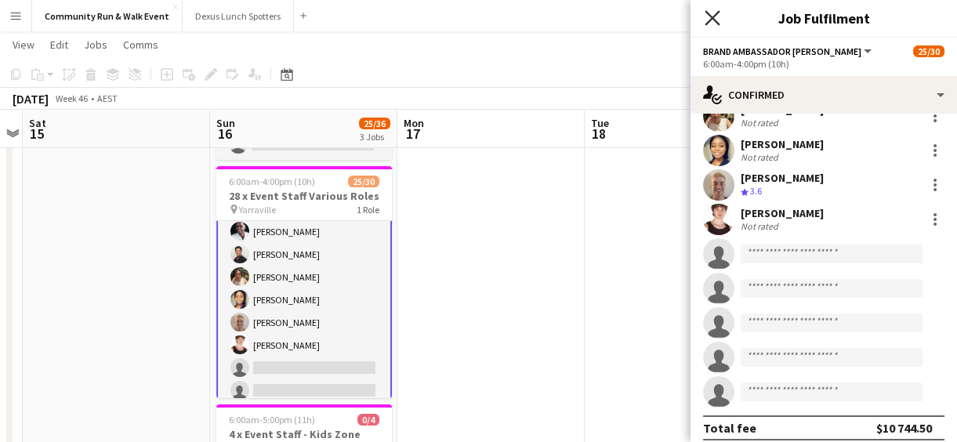
click at [714, 23] on icon "Close pop-in" at bounding box center [712, 17] width 15 height 15
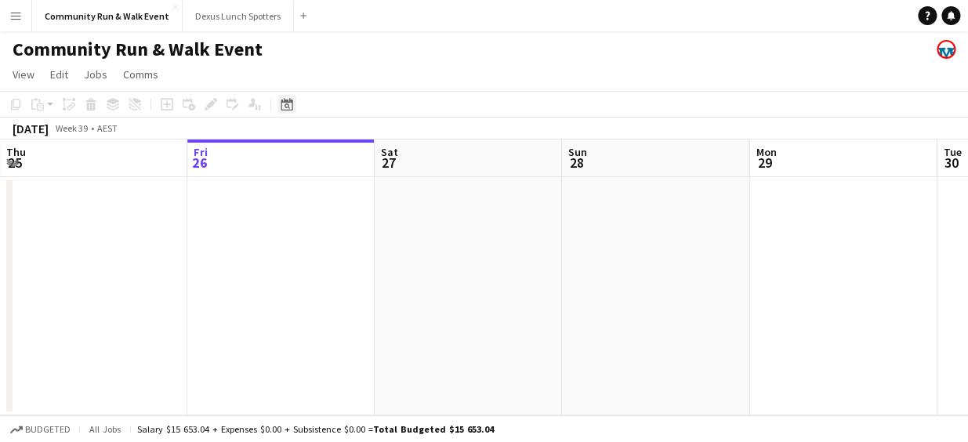
click at [288, 105] on icon "Date picker" at bounding box center [287, 104] width 13 height 13
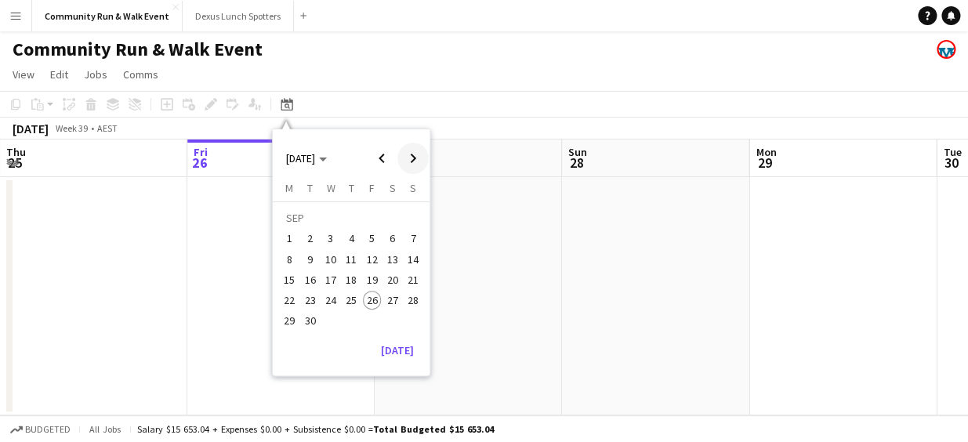
click at [417, 161] on span "Next month" at bounding box center [412, 158] width 31 height 31
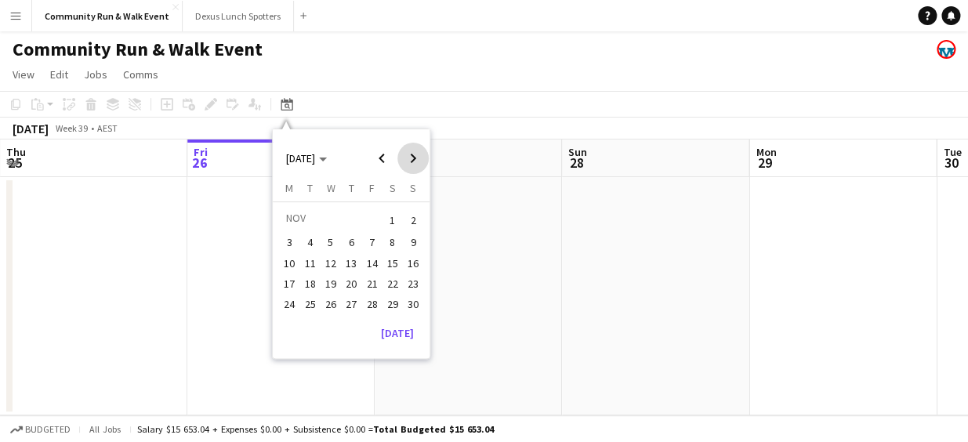
click at [417, 161] on span "Next month" at bounding box center [412, 158] width 31 height 31
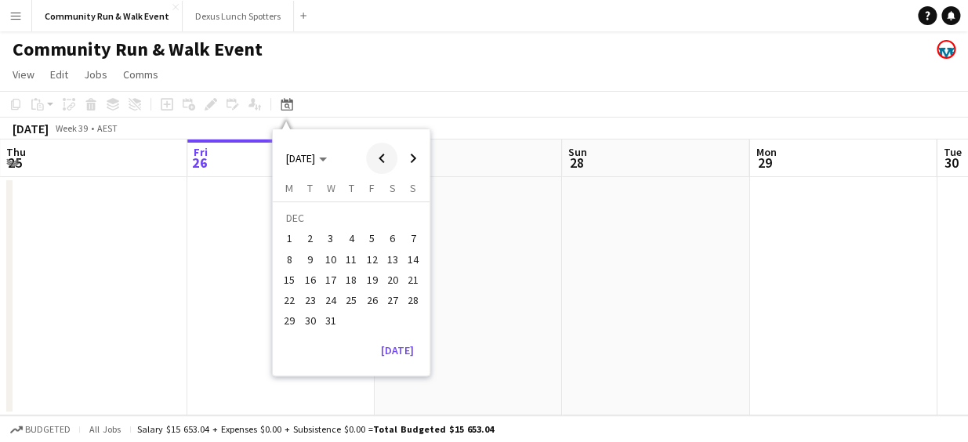
click at [384, 158] on span "Previous month" at bounding box center [381, 158] width 31 height 31
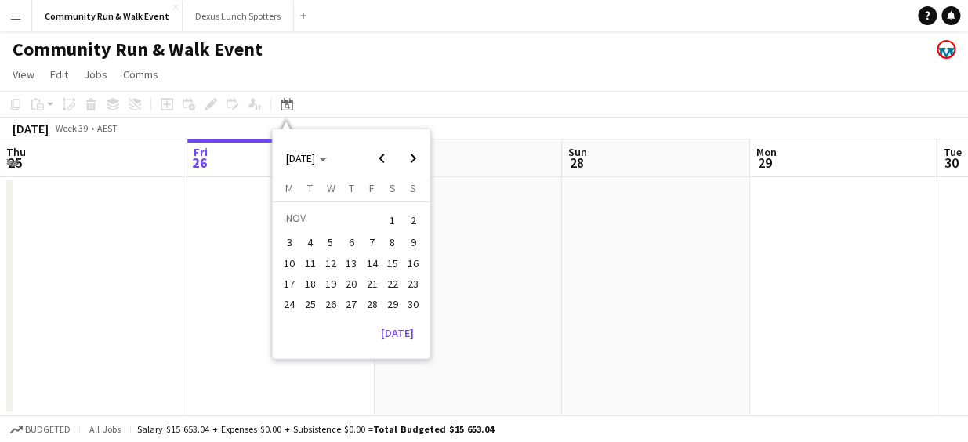
click at [415, 266] on span "16" at bounding box center [413, 263] width 19 height 19
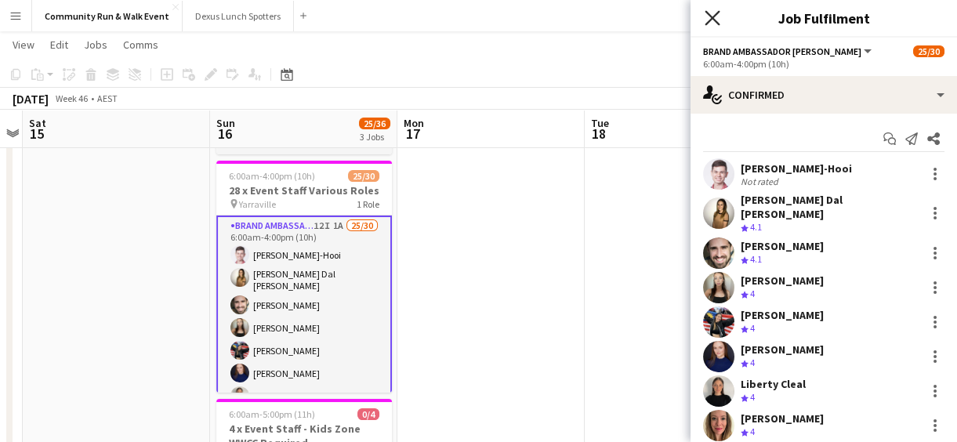
click at [716, 18] on icon "Close pop-in" at bounding box center [712, 17] width 15 height 15
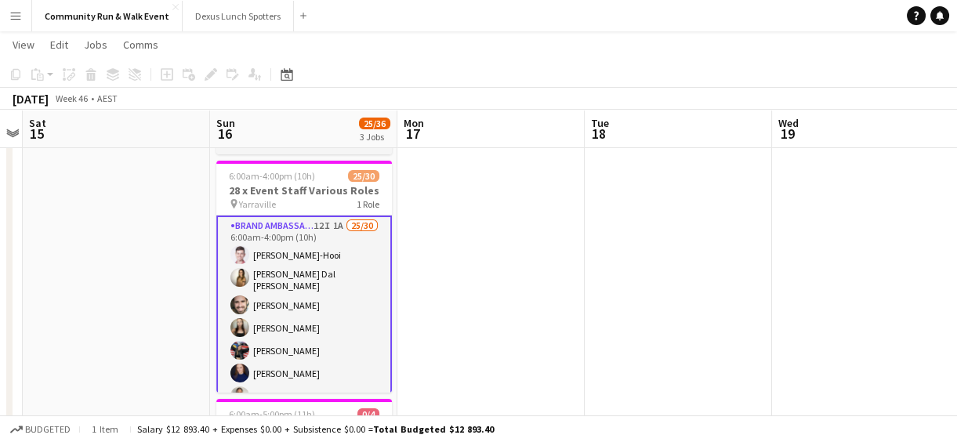
click at [651, 205] on app-date-cell at bounding box center [678, 313] width 187 height 620
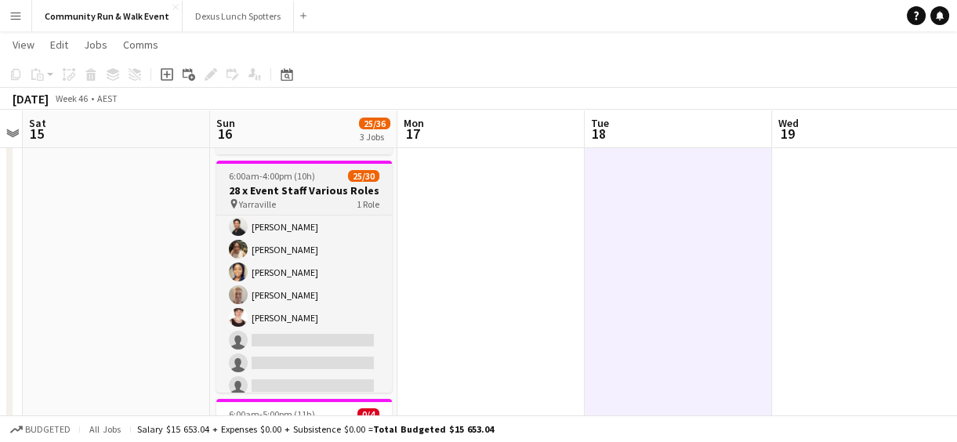
scroll to position [488, 0]
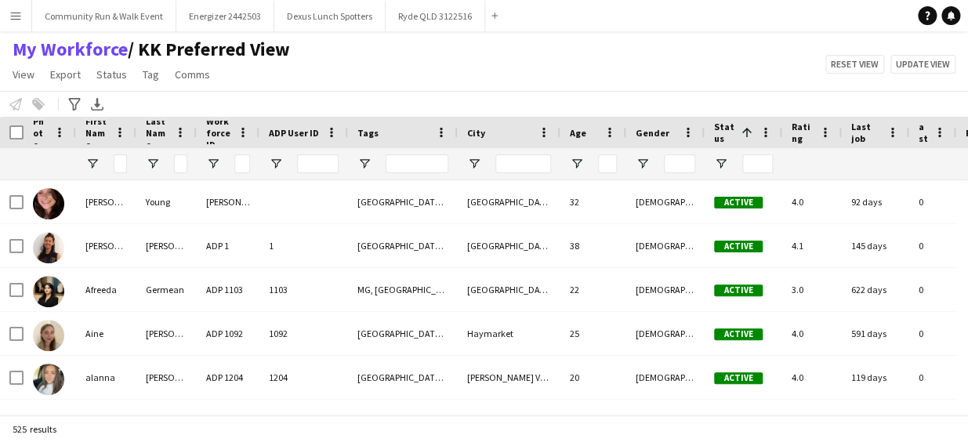
click at [535, 99] on div "Notify workforce Add to tag Select at least one crew to tag him or her. Advance…" at bounding box center [484, 104] width 968 height 26
click at [264, 5] on app-icon "Close" at bounding box center [267, 7] width 6 height 6
click at [377, 8] on app-icon "Close" at bounding box center [380, 7] width 6 height 6
click at [209, 19] on button "Dexus Lunch Spotters Close" at bounding box center [231, 16] width 111 height 31
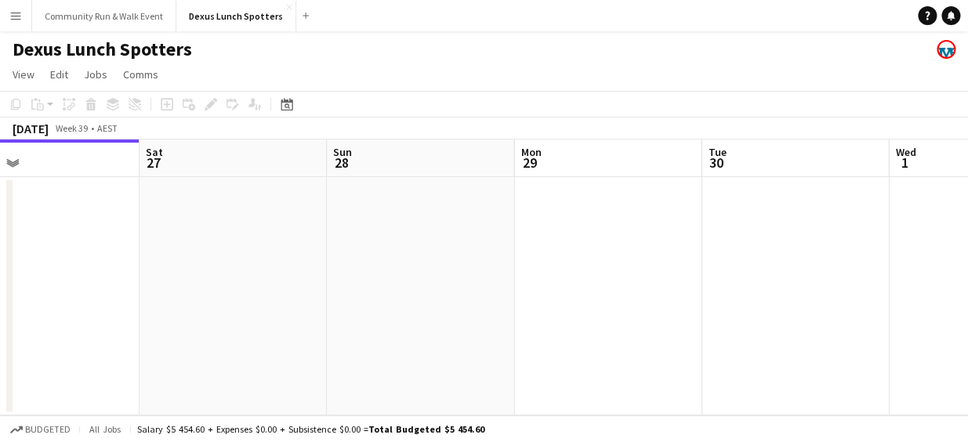
scroll to position [0, 623]
drag, startPoint x: 626, startPoint y: 320, endPoint x: 378, endPoint y: 318, distance: 248.5
click at [378, 318] on app-calendar-viewport "Tue 23 Wed 24 Thu 25 Fri 26 Sat 27 Sun 28 Mon 29 Tue 30 Wed 1 Thu 2 Fri 3" at bounding box center [484, 278] width 968 height 276
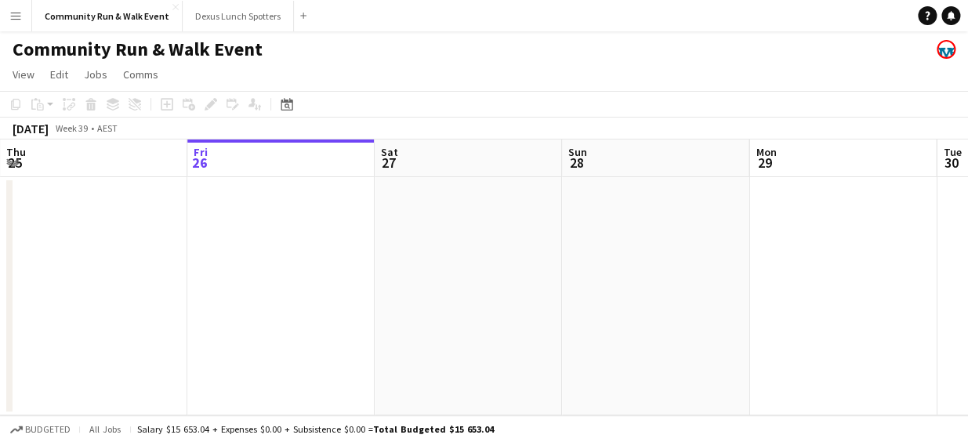
click at [444, 262] on app-date-cell at bounding box center [468, 296] width 187 height 238
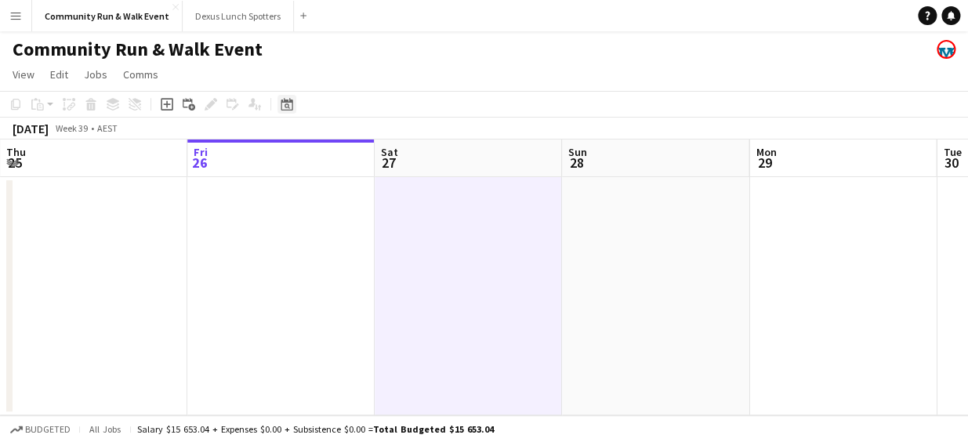
click at [282, 102] on icon at bounding box center [287, 104] width 12 height 13
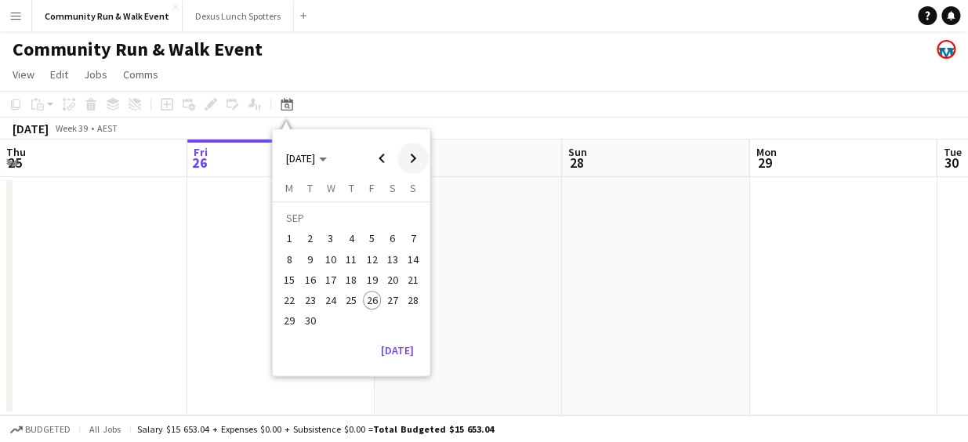
click at [409, 155] on span "Next month" at bounding box center [412, 158] width 31 height 31
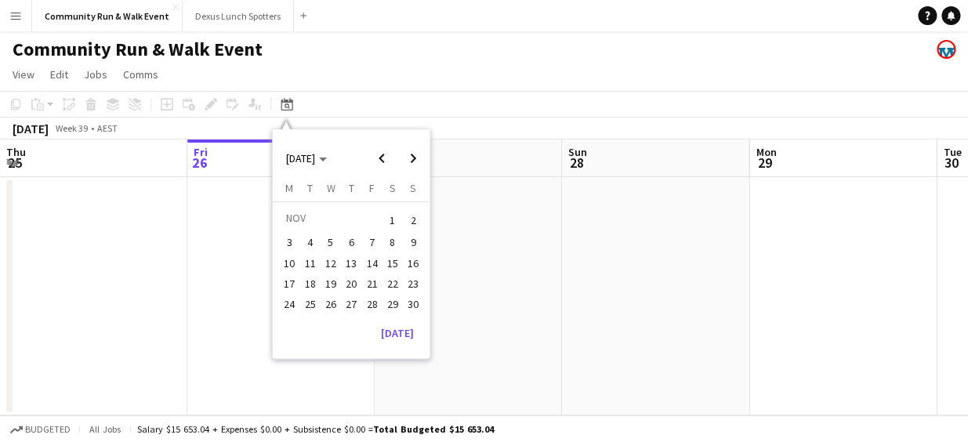
click at [408, 264] on span "16" at bounding box center [413, 263] width 19 height 19
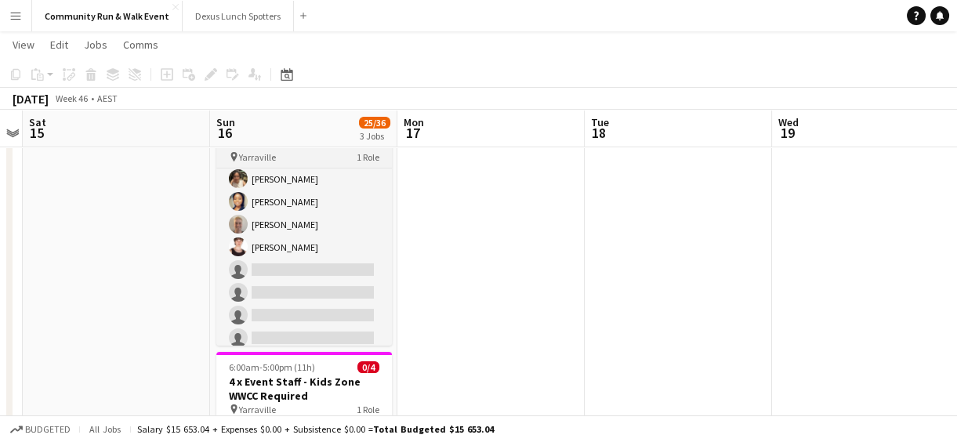
scroll to position [499, 0]
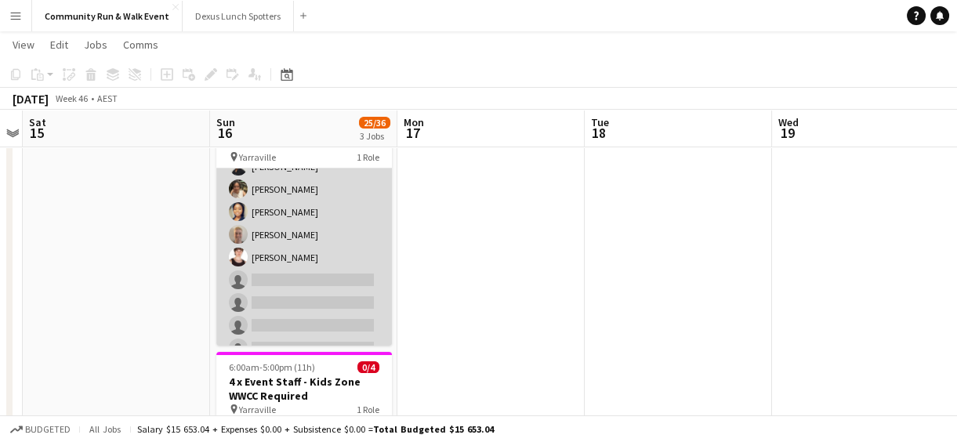
click at [298, 204] on app-card-role "Brand Ambassador Sun 12I 1A 25/30 6:00am-4:00pm (10h) [PERSON_NAME]-[PERSON_NAM…" at bounding box center [304, 27] width 176 height 717
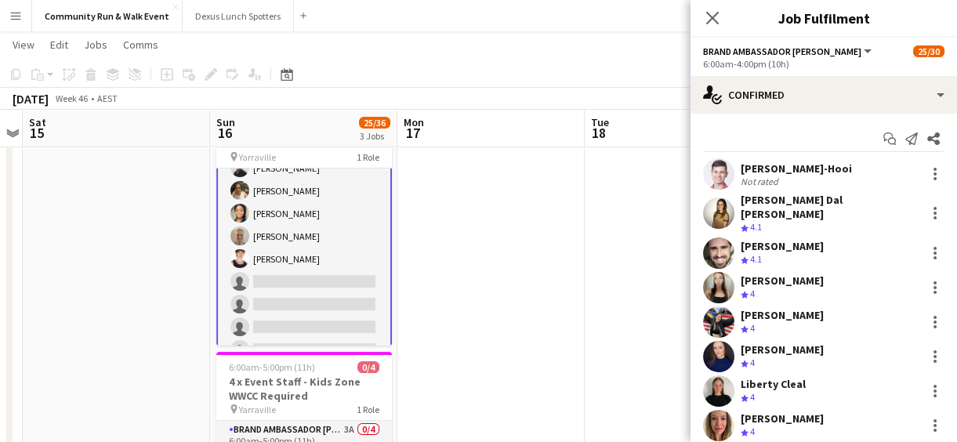
scroll to position [501, 0]
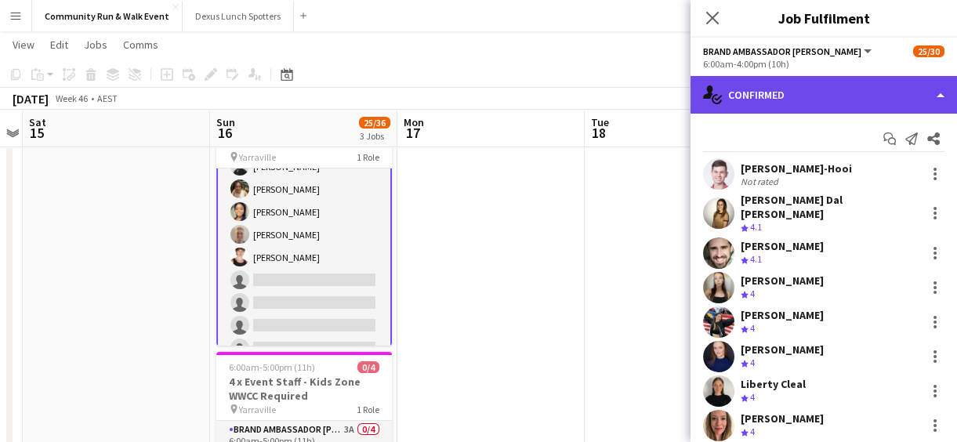
click at [809, 88] on div "single-neutral-actions-check-2 Confirmed" at bounding box center [824, 95] width 267 height 38
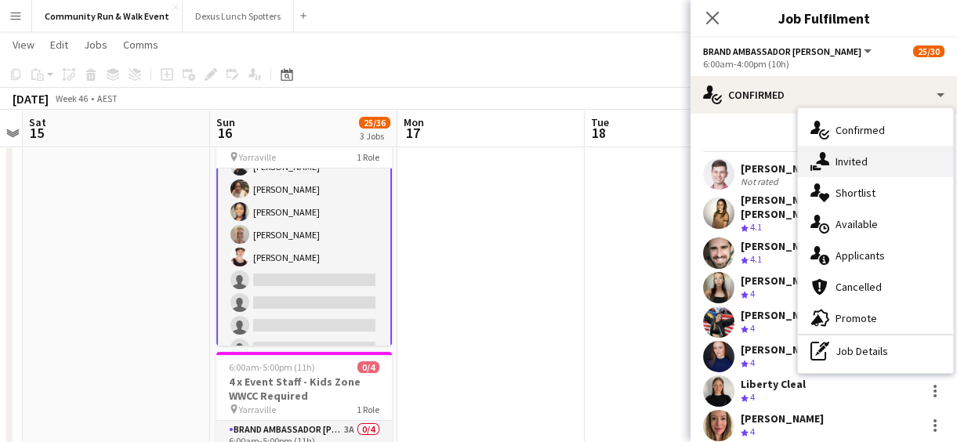
click at [830, 162] on div "single-neutral-actions-share-1 Invited" at bounding box center [875, 161] width 155 height 31
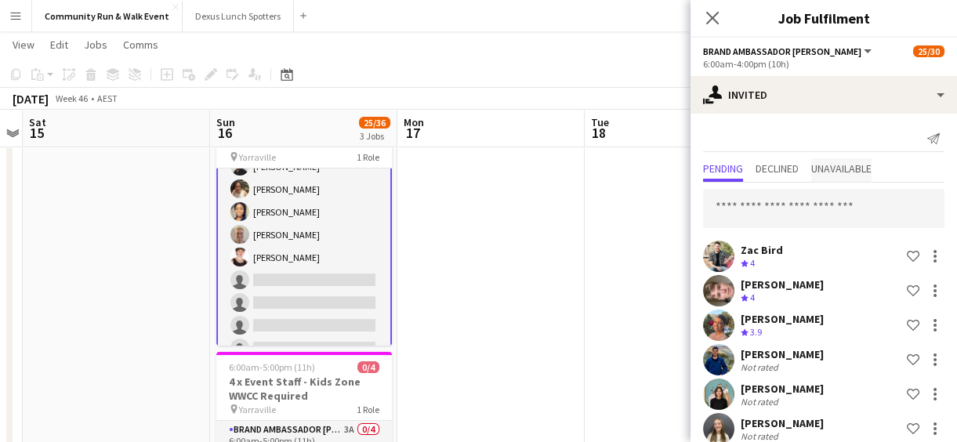
click at [837, 164] on span "Unavailable" at bounding box center [841, 168] width 60 height 11
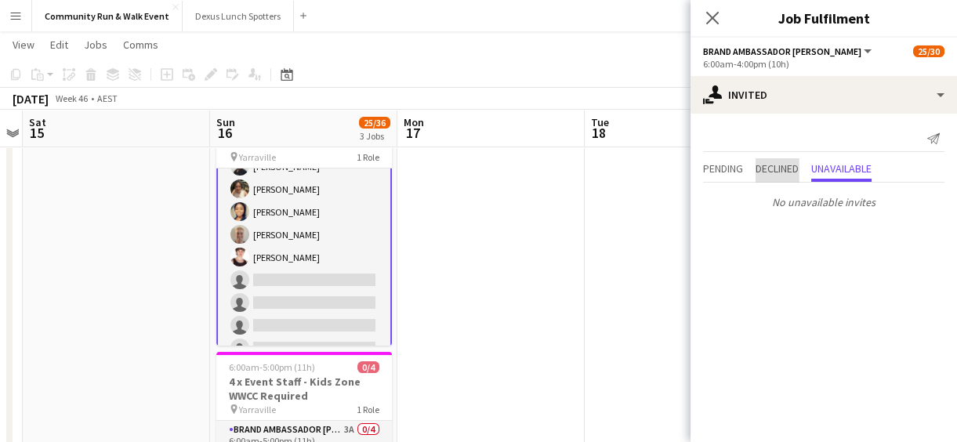
click at [790, 168] on span "Declined" at bounding box center [777, 168] width 43 height 11
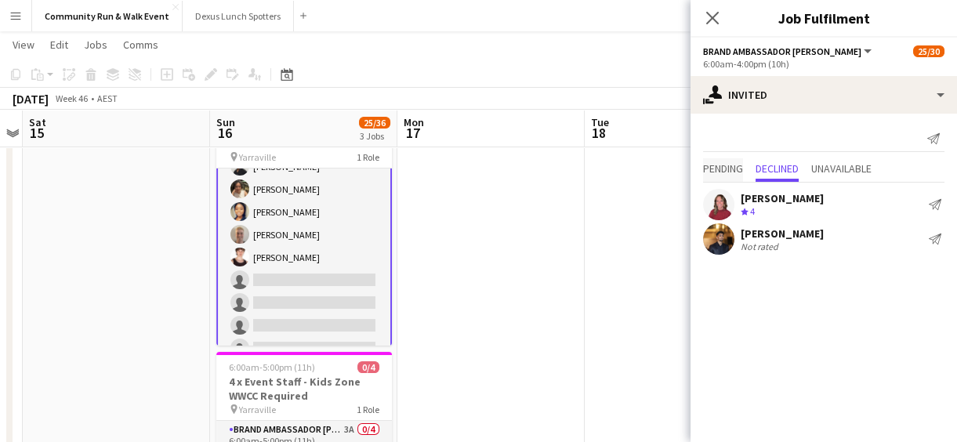
click at [716, 169] on span "Pending" at bounding box center [723, 168] width 40 height 11
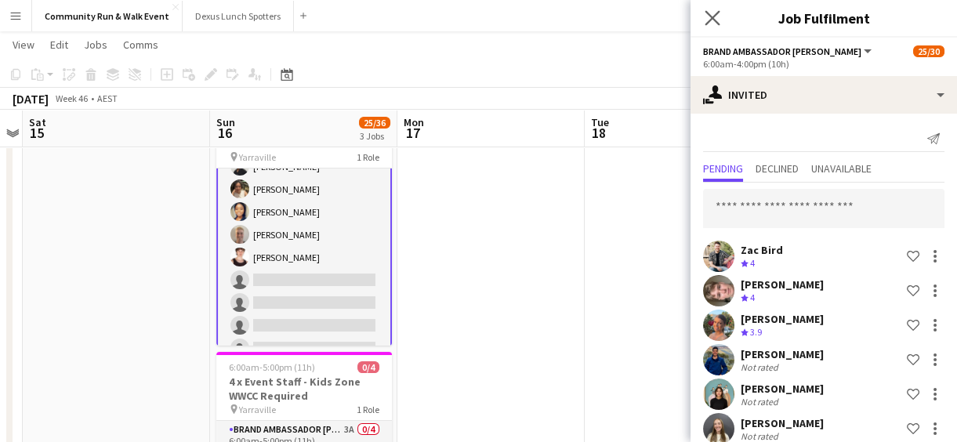
click at [720, 25] on app-icon "Close pop-in" at bounding box center [713, 18] width 23 height 23
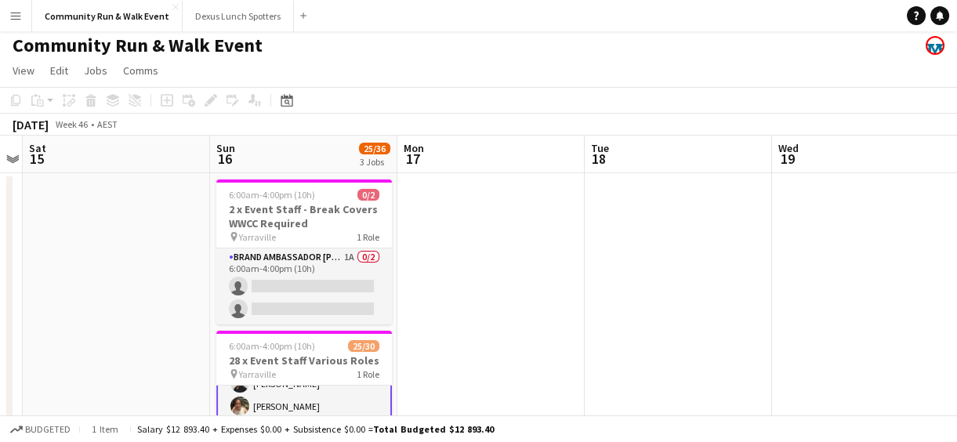
scroll to position [0, 0]
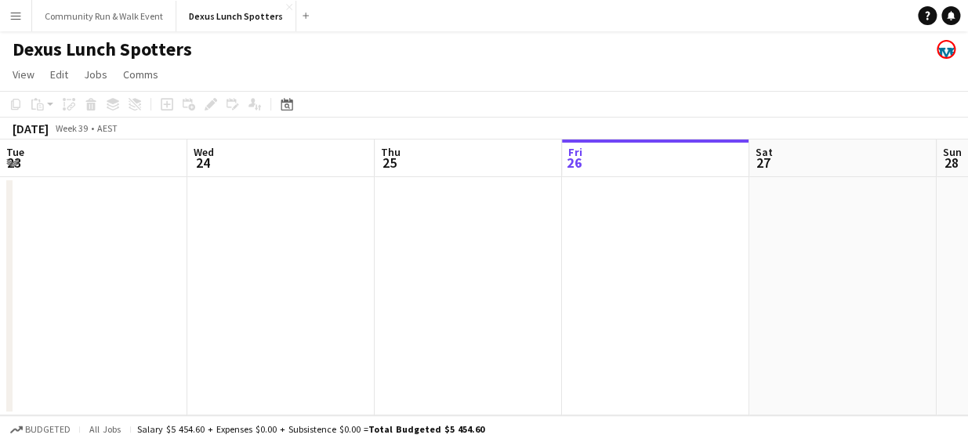
scroll to position [0, 623]
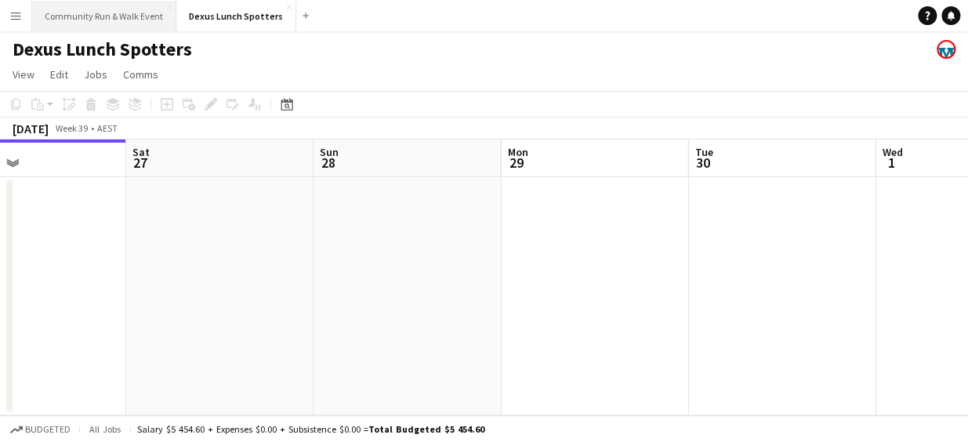
click at [98, 18] on button "Community Run & Walk Event Close" at bounding box center [104, 16] width 144 height 31
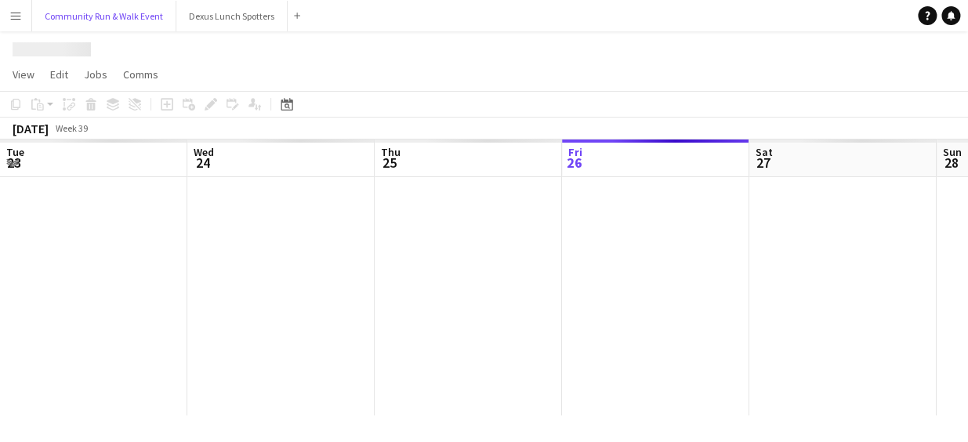
scroll to position [0, 375]
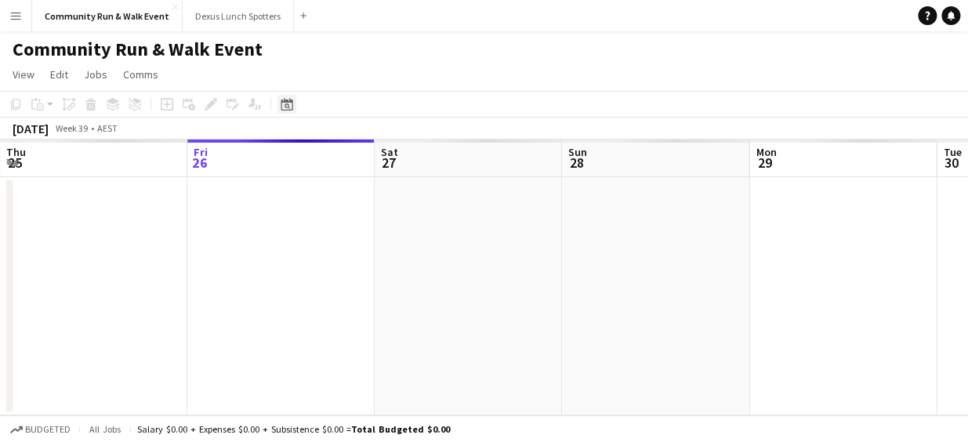
click at [292, 110] on icon "Date picker" at bounding box center [287, 104] width 13 height 13
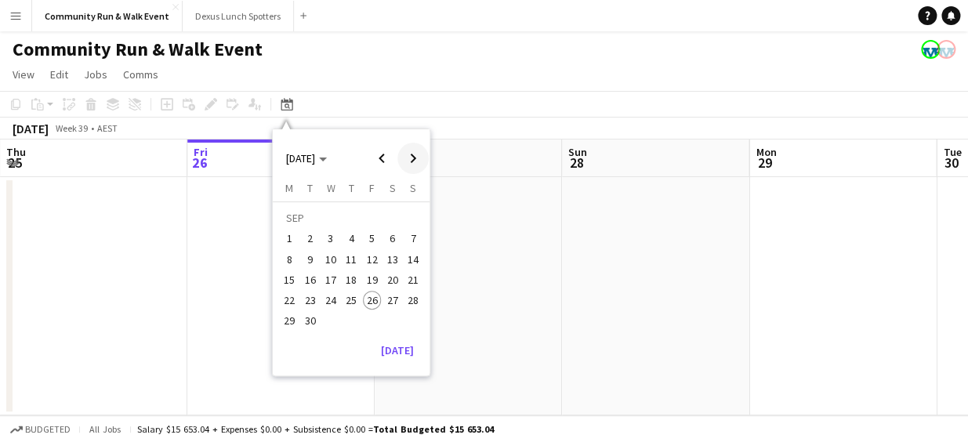
click at [406, 162] on span "Next month" at bounding box center [412, 158] width 31 height 31
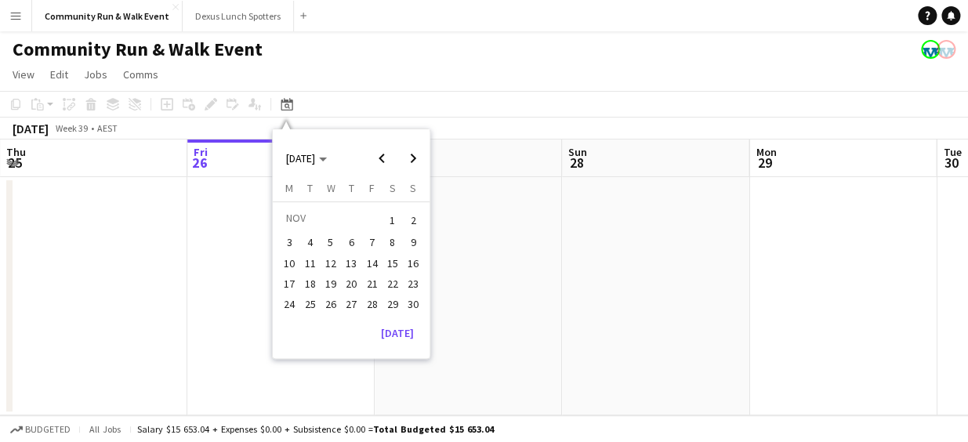
click at [408, 259] on span "16" at bounding box center [413, 263] width 19 height 19
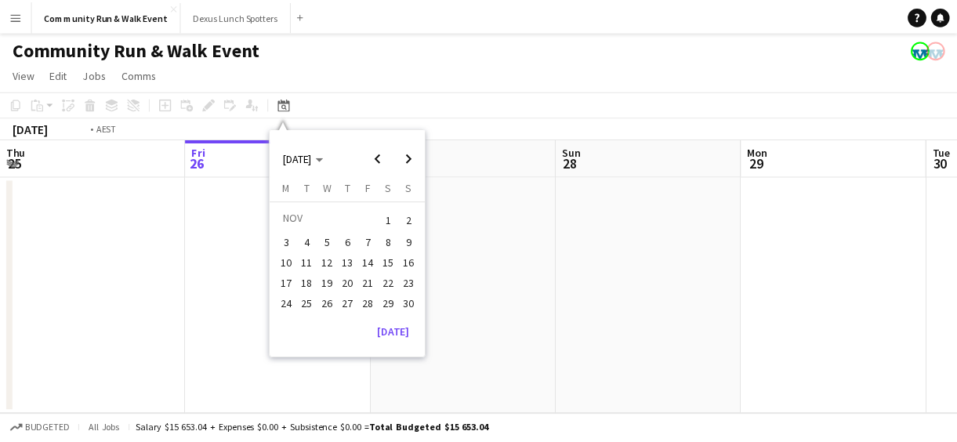
scroll to position [0, 539]
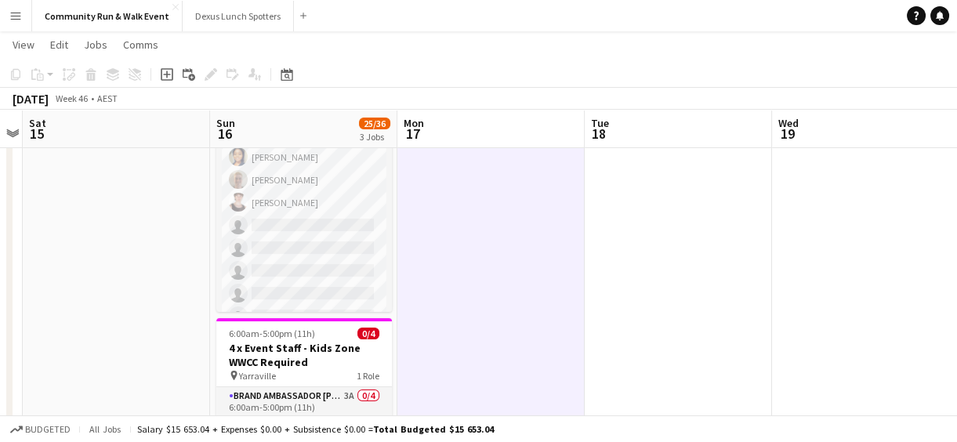
scroll to position [524, 0]
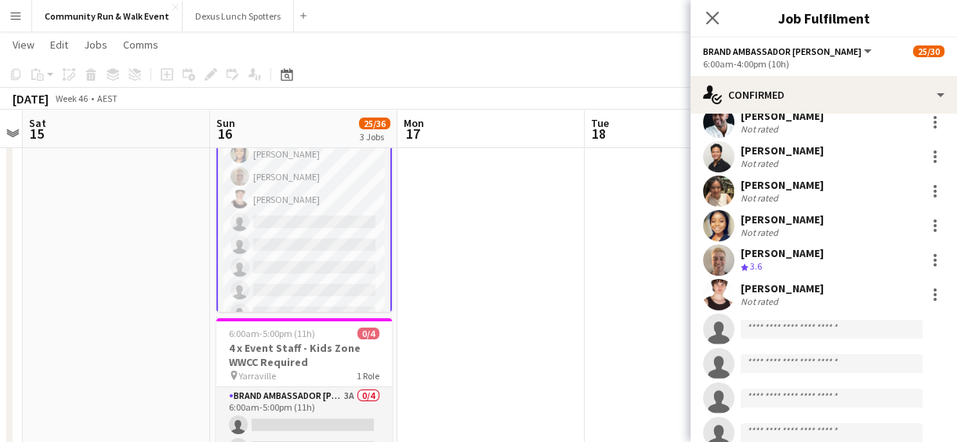
scroll to position [722, 0]
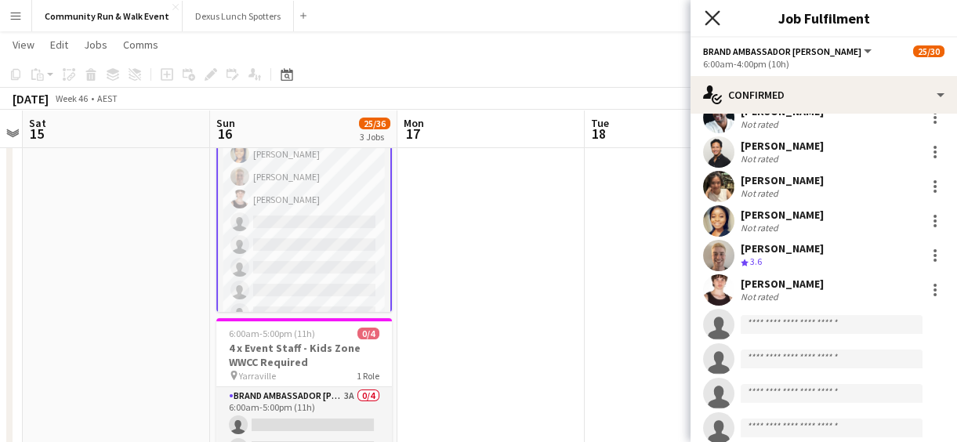
click at [709, 14] on icon at bounding box center [712, 17] width 15 height 15
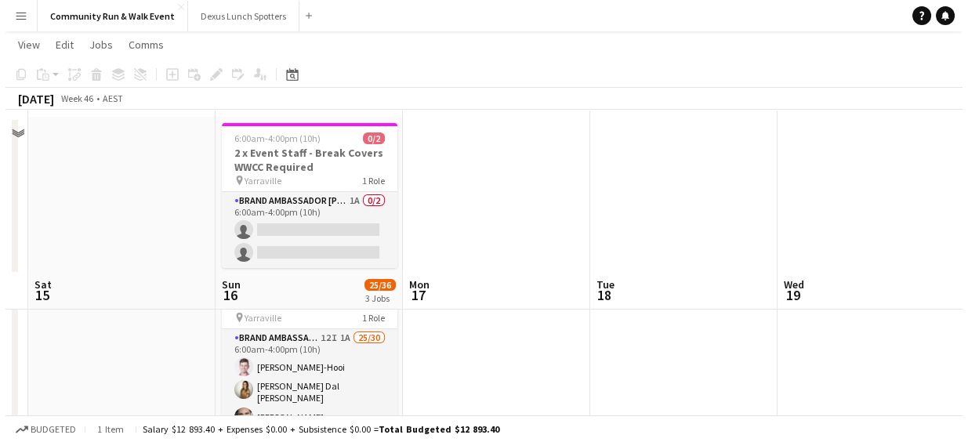
scroll to position [0, 0]
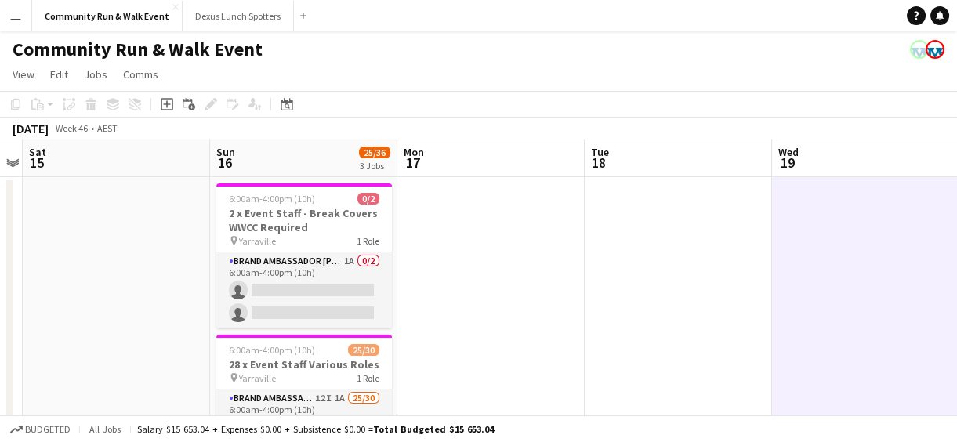
click at [23, 17] on button "Menu" at bounding box center [15, 15] width 31 height 31
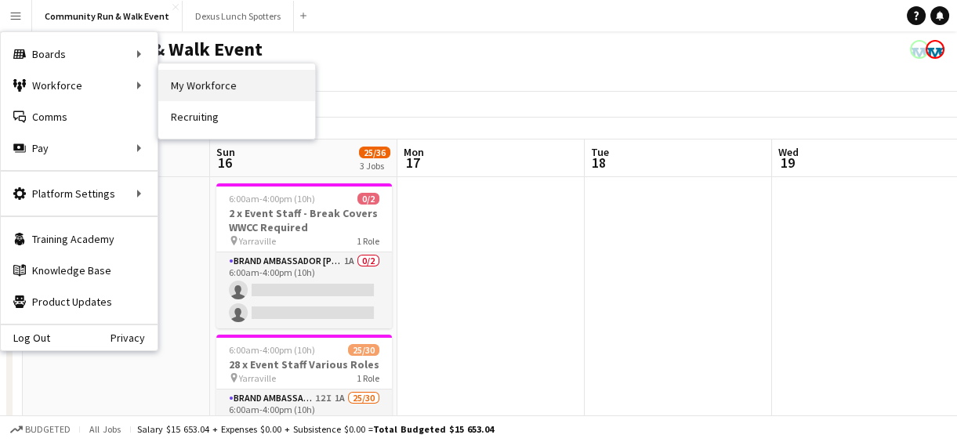
click at [221, 87] on link "My Workforce" at bounding box center [236, 85] width 157 height 31
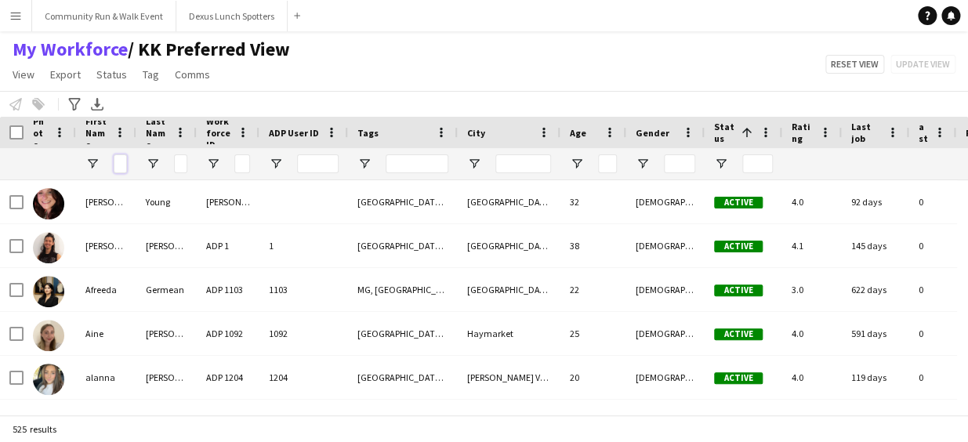
click at [118, 163] on input "First Name Filter Input" at bounding box center [120, 163] width 13 height 19
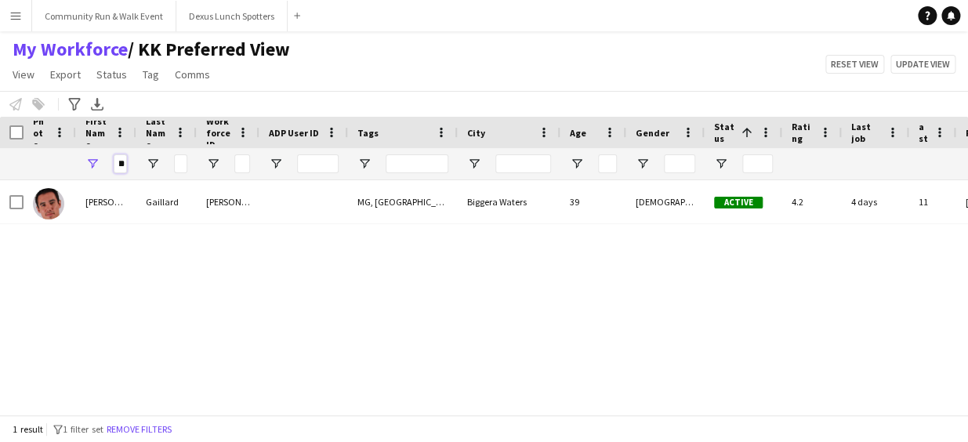
type input "*****"
type input "********"
type input "**********"
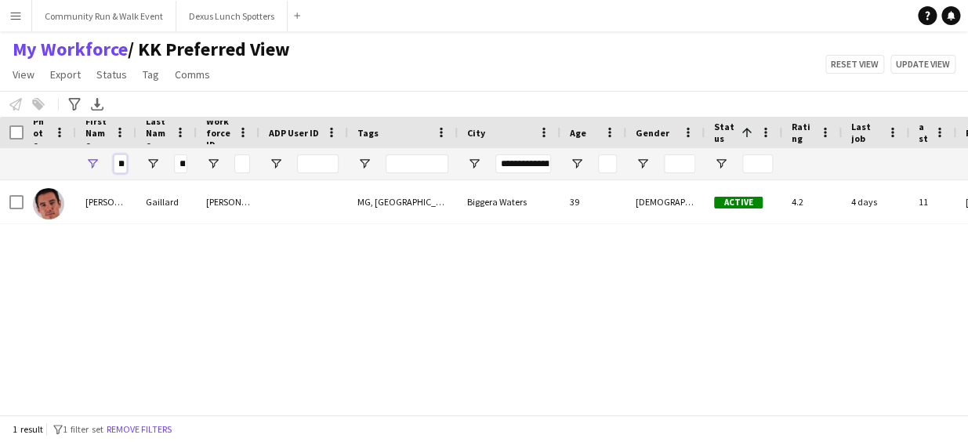
scroll to position [0, 0]
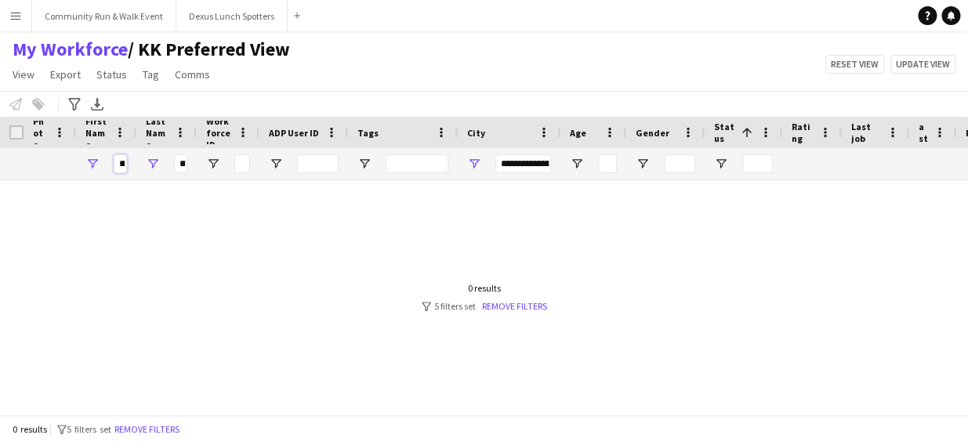
drag, startPoint x: 115, startPoint y: 159, endPoint x: 158, endPoint y: 165, distance: 43.5
click at [158, 165] on div "***** ********" at bounding box center [632, 163] width 1265 height 31
drag, startPoint x: 179, startPoint y: 162, endPoint x: 212, endPoint y: 165, distance: 33.1
click at [212, 165] on div "********" at bounding box center [632, 163] width 1265 height 31
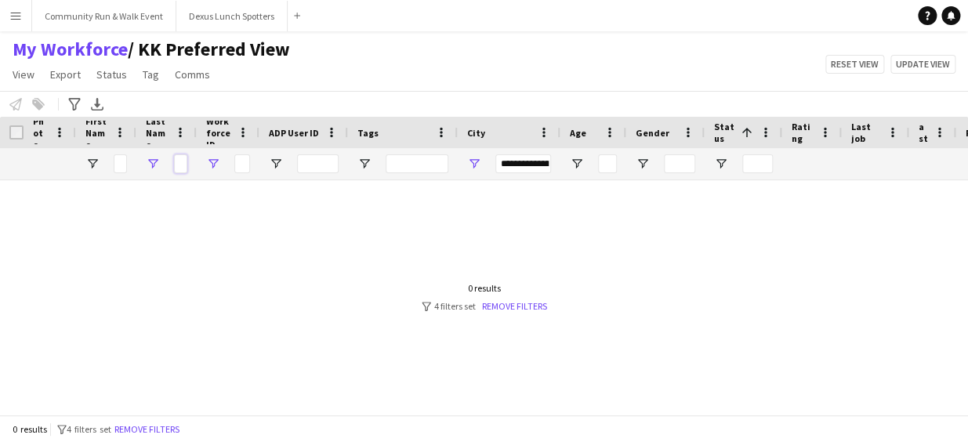
scroll to position [0, 0]
click at [408, 78] on div "My Workforce / KK Preferred View View Views Default view KK Preferred View New …" at bounding box center [484, 64] width 968 height 53
drag, startPoint x: 499, startPoint y: 164, endPoint x: 619, endPoint y: 176, distance: 120.6
click at [619, 176] on div at bounding box center [632, 163] width 1265 height 31
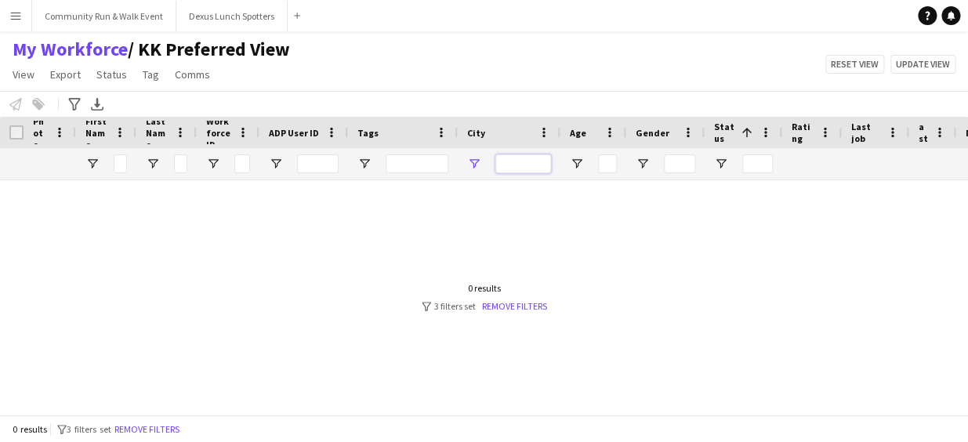
scroll to position [0, 0]
click at [515, 301] on link "Remove filters" at bounding box center [514, 306] width 65 height 12
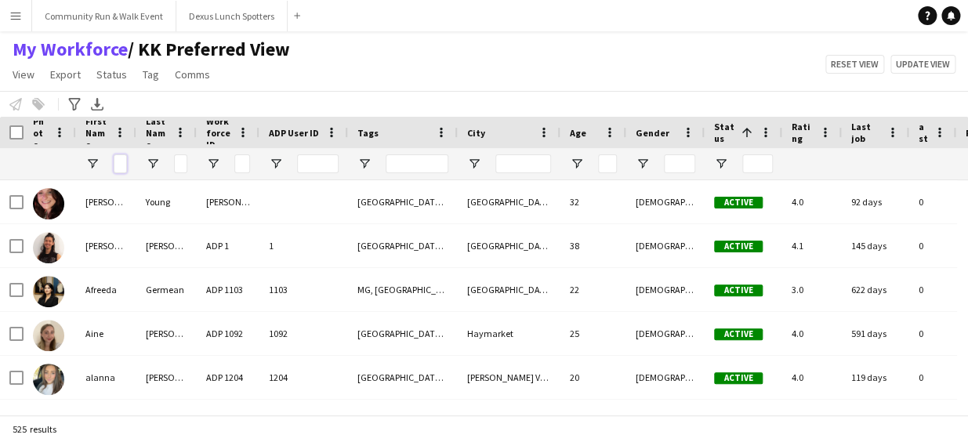
click at [123, 162] on input "First Name Filter Input" at bounding box center [120, 163] width 13 height 19
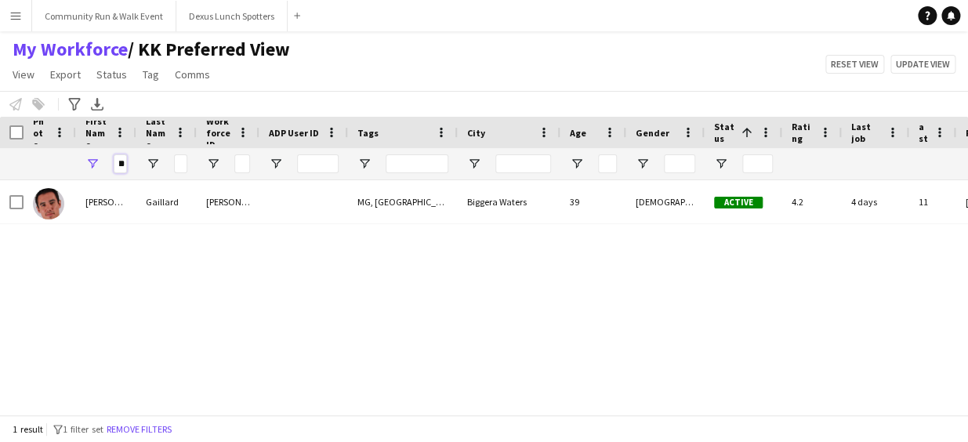
type input "*****"
type input "********"
type input "**********"
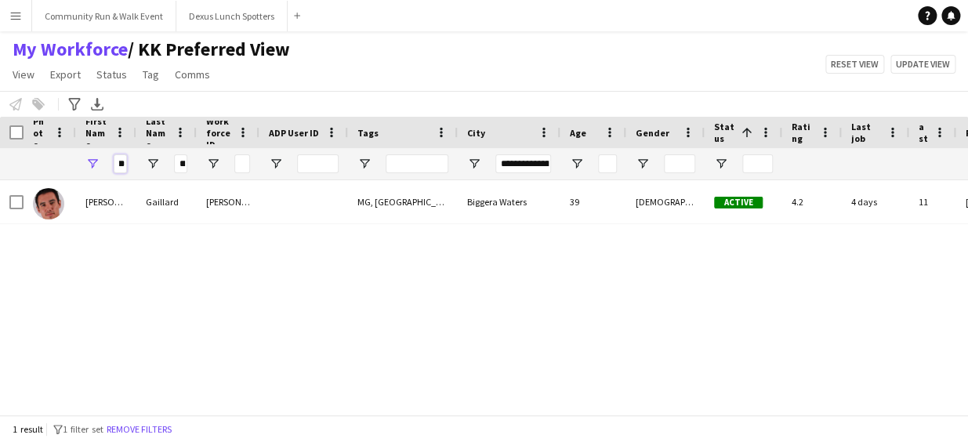
scroll to position [0, 0]
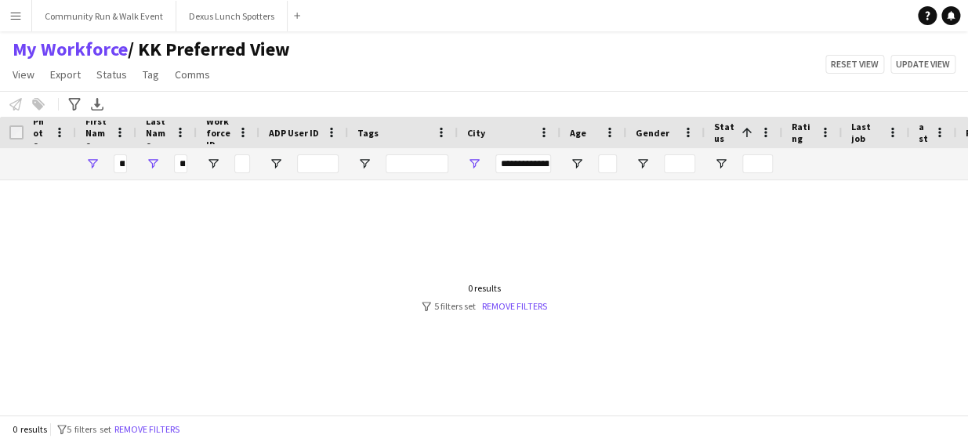
click at [53, 207] on div "Jimmy Gaillard JIMMY MG, QLD Biggera Waters 39 Male Active 4.2 4 days 11 +61401…" at bounding box center [484, 291] width 968 height 223
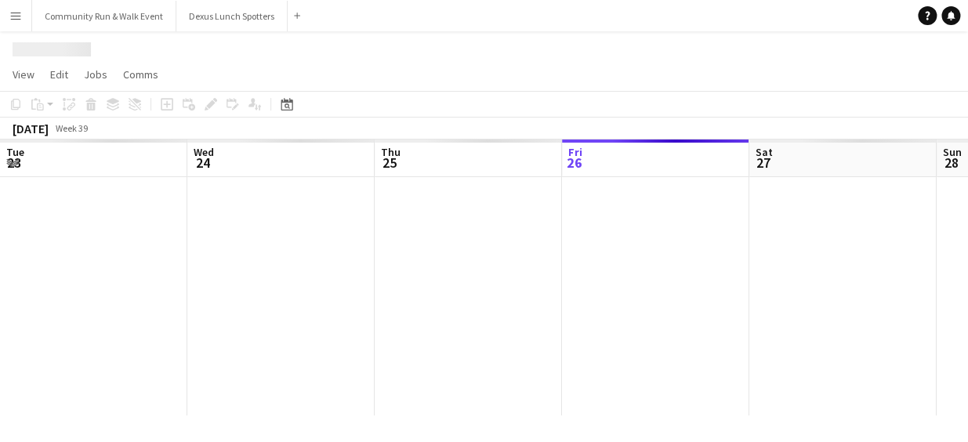
scroll to position [0, 375]
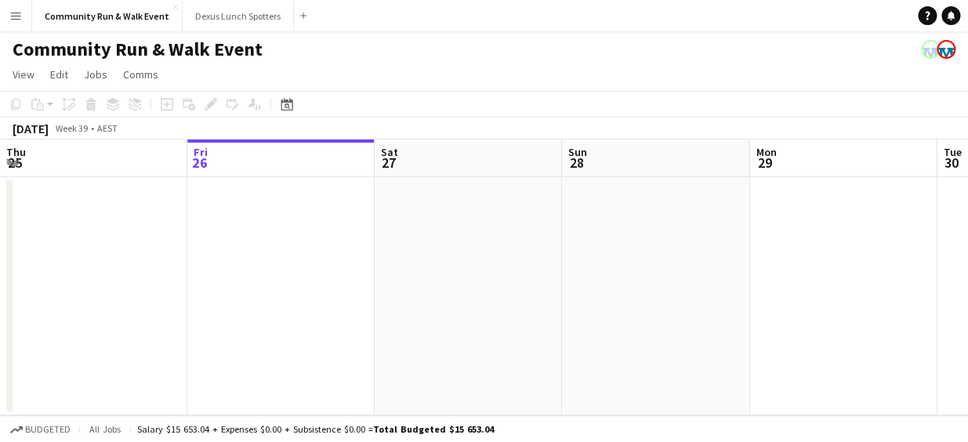
click at [13, 7] on button "Menu" at bounding box center [15, 15] width 31 height 31
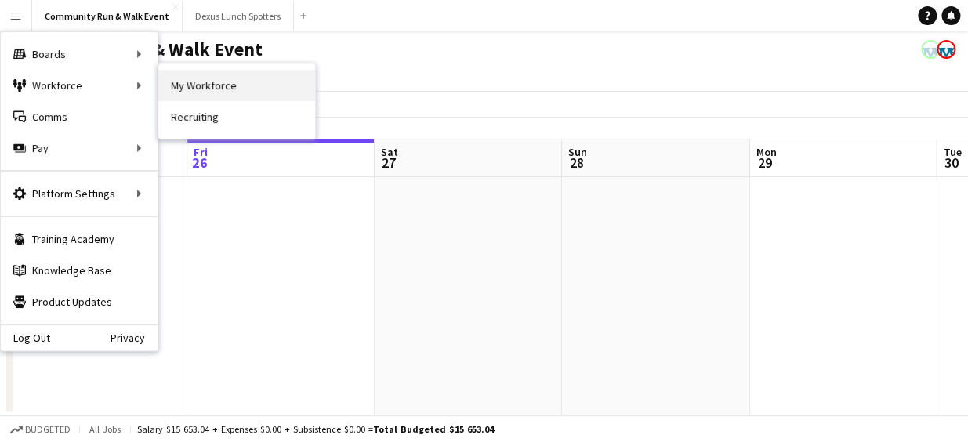
click at [212, 91] on link "My Workforce" at bounding box center [236, 85] width 157 height 31
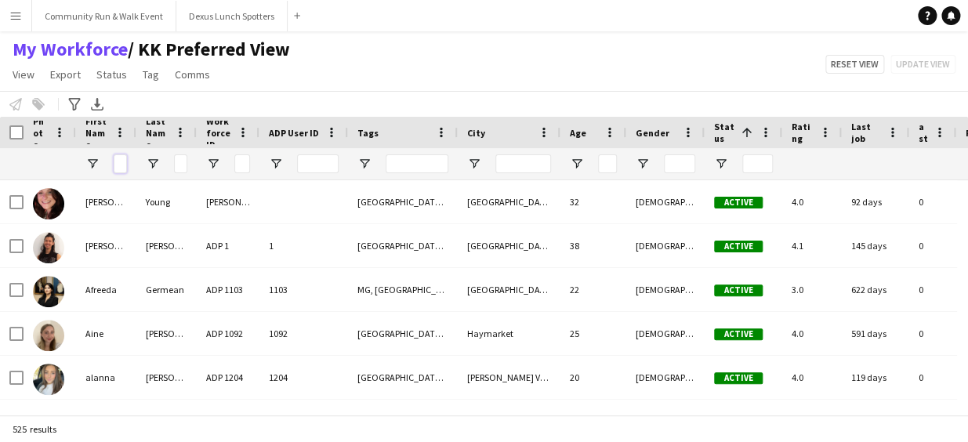
click at [121, 163] on input "First Name Filter Input" at bounding box center [120, 163] width 13 height 19
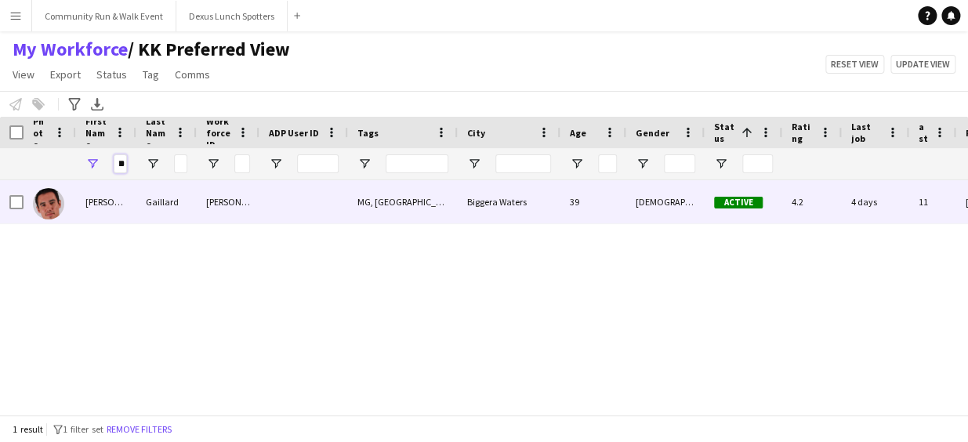
type input "****"
click at [45, 198] on img at bounding box center [48, 203] width 31 height 31
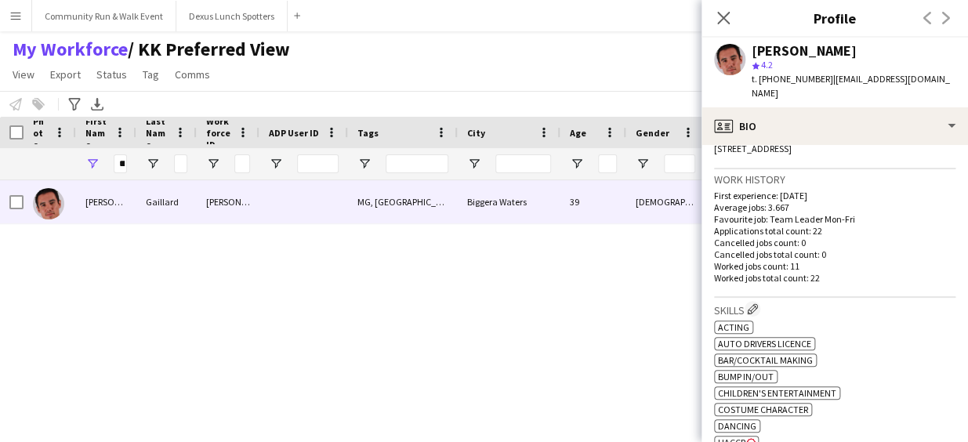
scroll to position [172, 0]
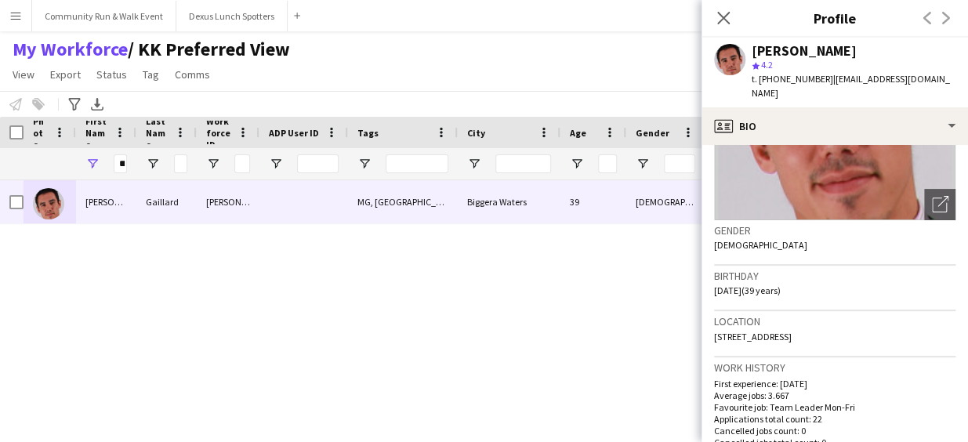
drag, startPoint x: 945, startPoint y: 212, endPoint x: 949, endPoint y: 154, distance: 58.1
click at [949, 154] on app-crew-profile-bio "chevron-left chevron-right Open photos pop-in Gender Male Birthday 25-03-1986 (…" at bounding box center [835, 293] width 267 height 297
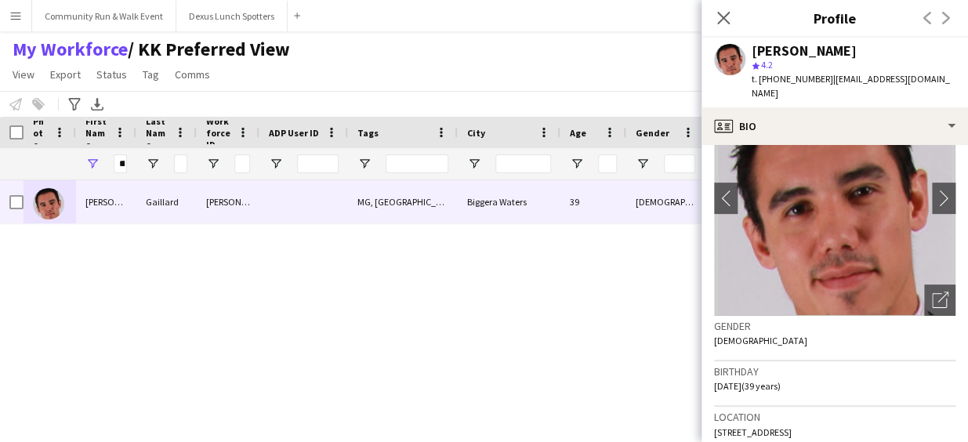
scroll to position [0, 0]
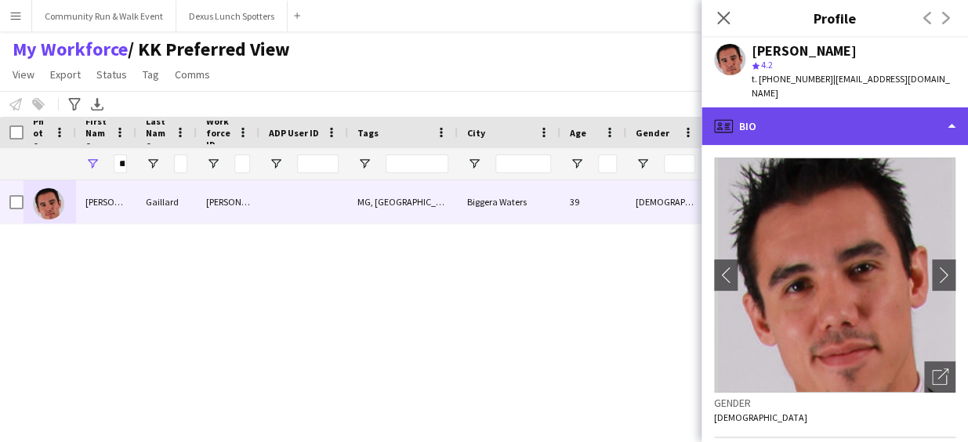
click at [893, 107] on div "profile Bio" at bounding box center [835, 126] width 267 height 38
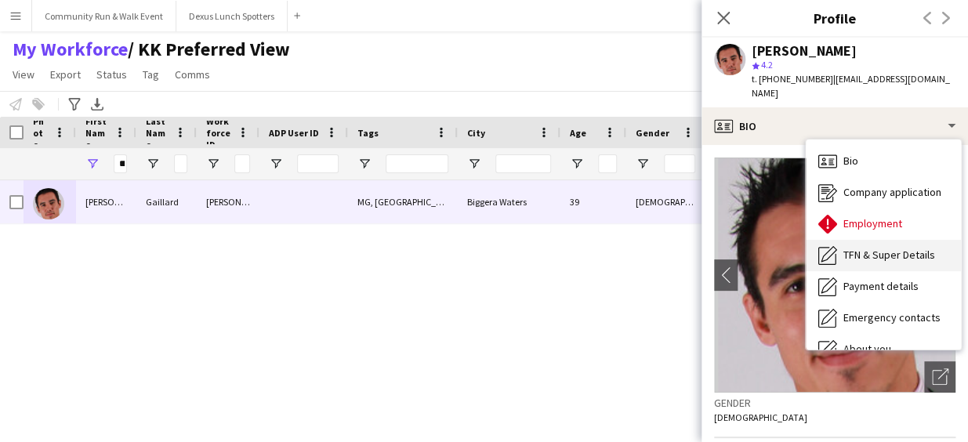
click at [925, 248] on span "TFN & Super Details" at bounding box center [890, 255] width 92 height 14
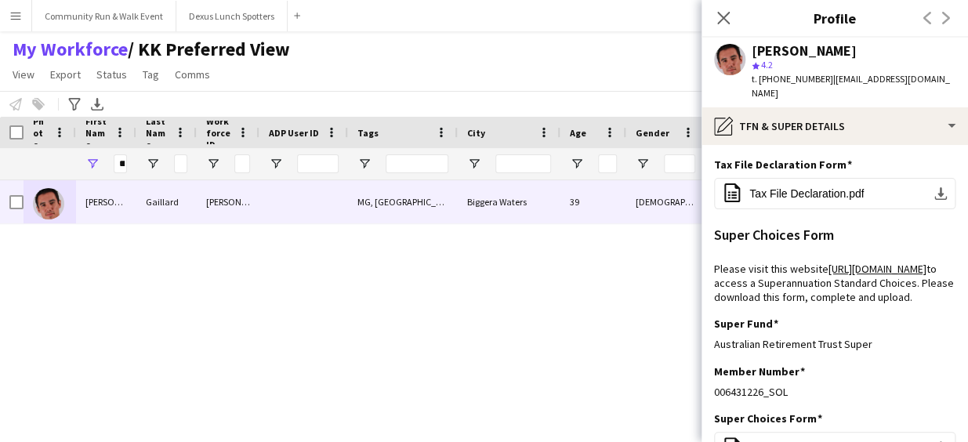
scroll to position [180, 0]
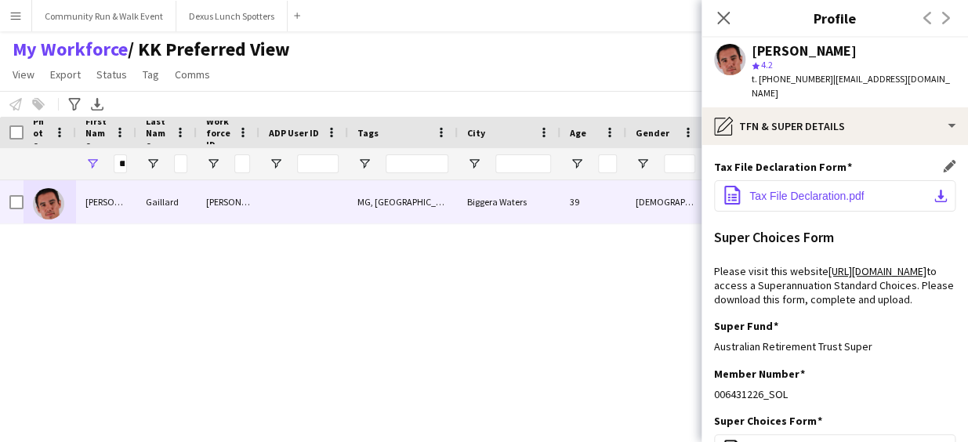
click at [835, 202] on span "Tax File Declaration.pdf" at bounding box center [806, 196] width 114 height 13
click at [721, 16] on icon at bounding box center [723, 17] width 15 height 15
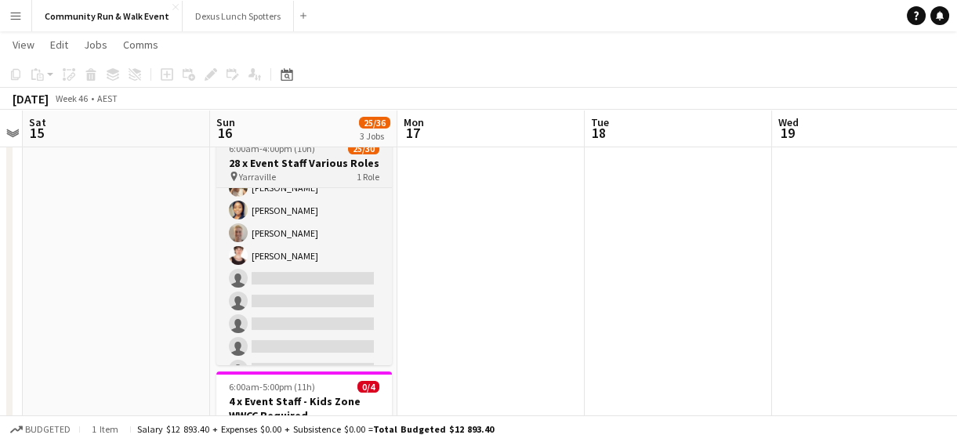
scroll to position [528, 0]
